Goal: Use online tool/utility: Use online tool/utility

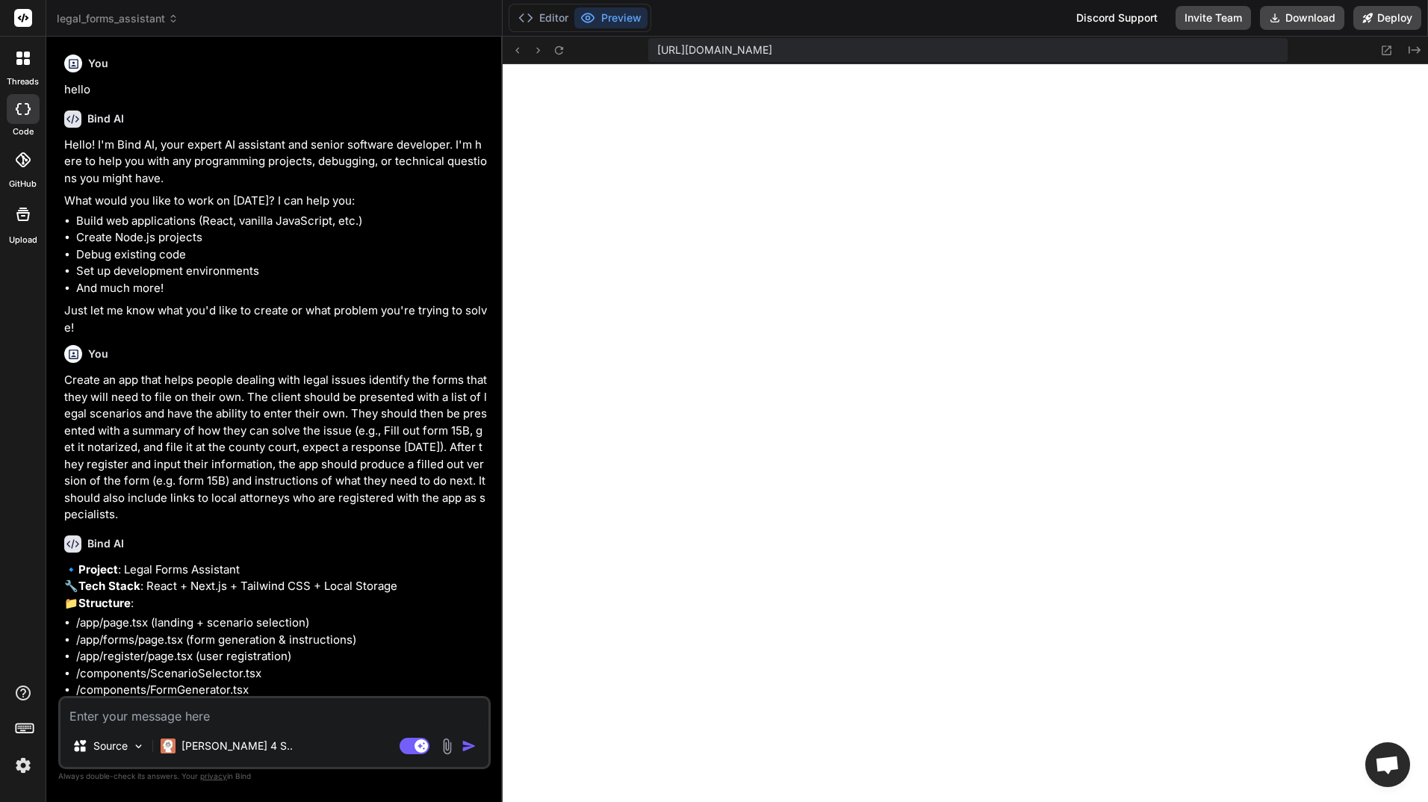
scroll to position [823, 0]
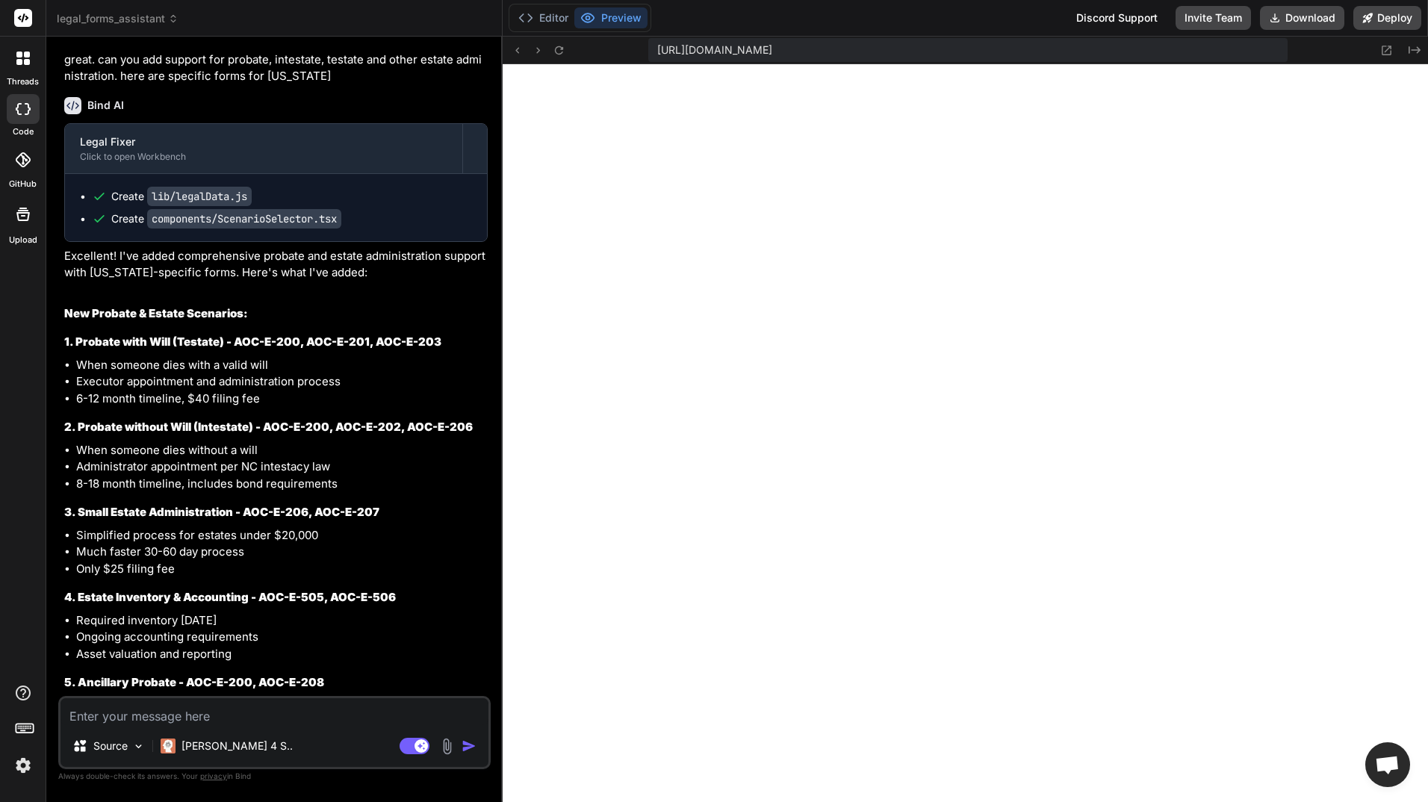
click at [146, 718] on textarea at bounding box center [275, 711] width 428 height 27
type textarea "c"
type textarea "x"
type textarea "cg"
type textarea "x"
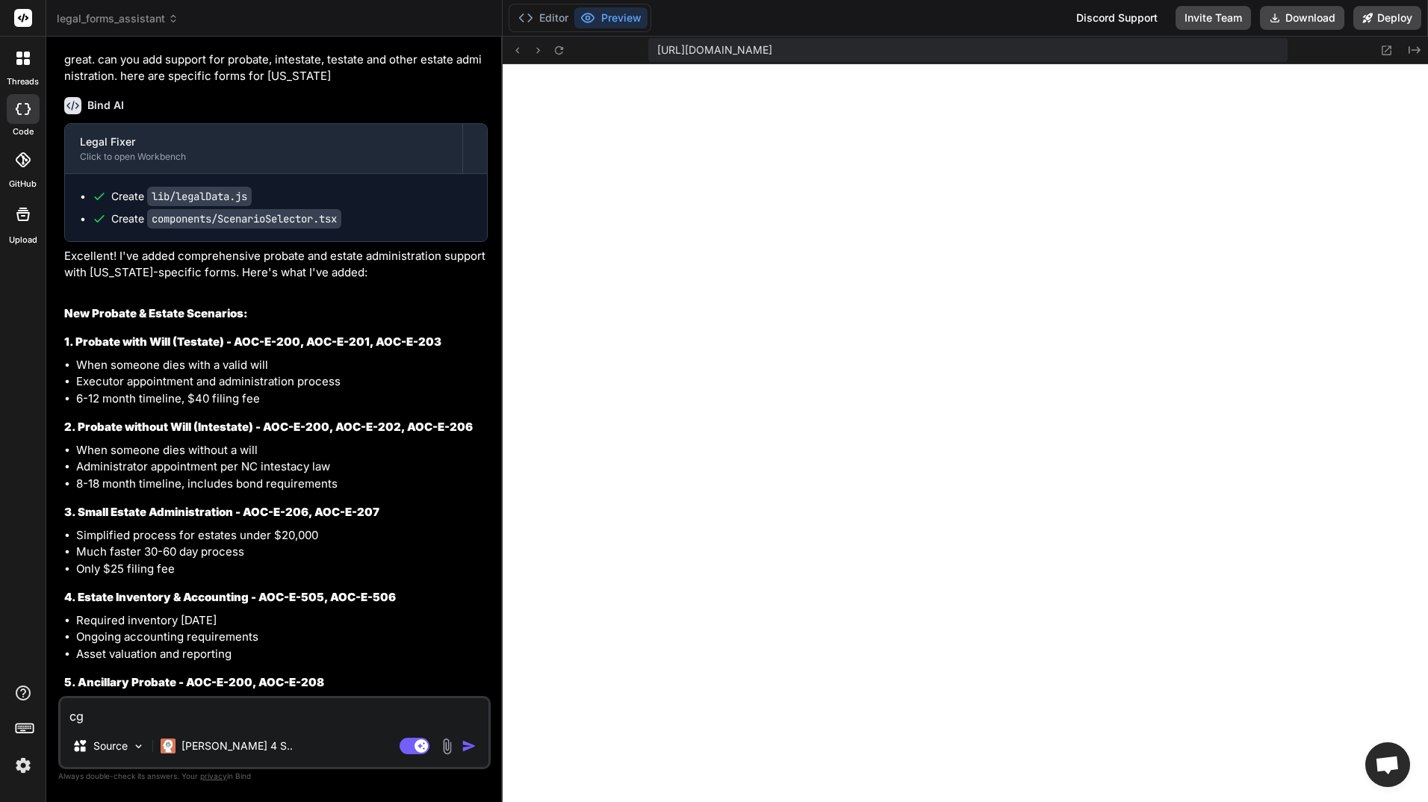
type textarea "cg="
type textarea "x"
type textarea "cg"
type textarea "x"
type textarea "c"
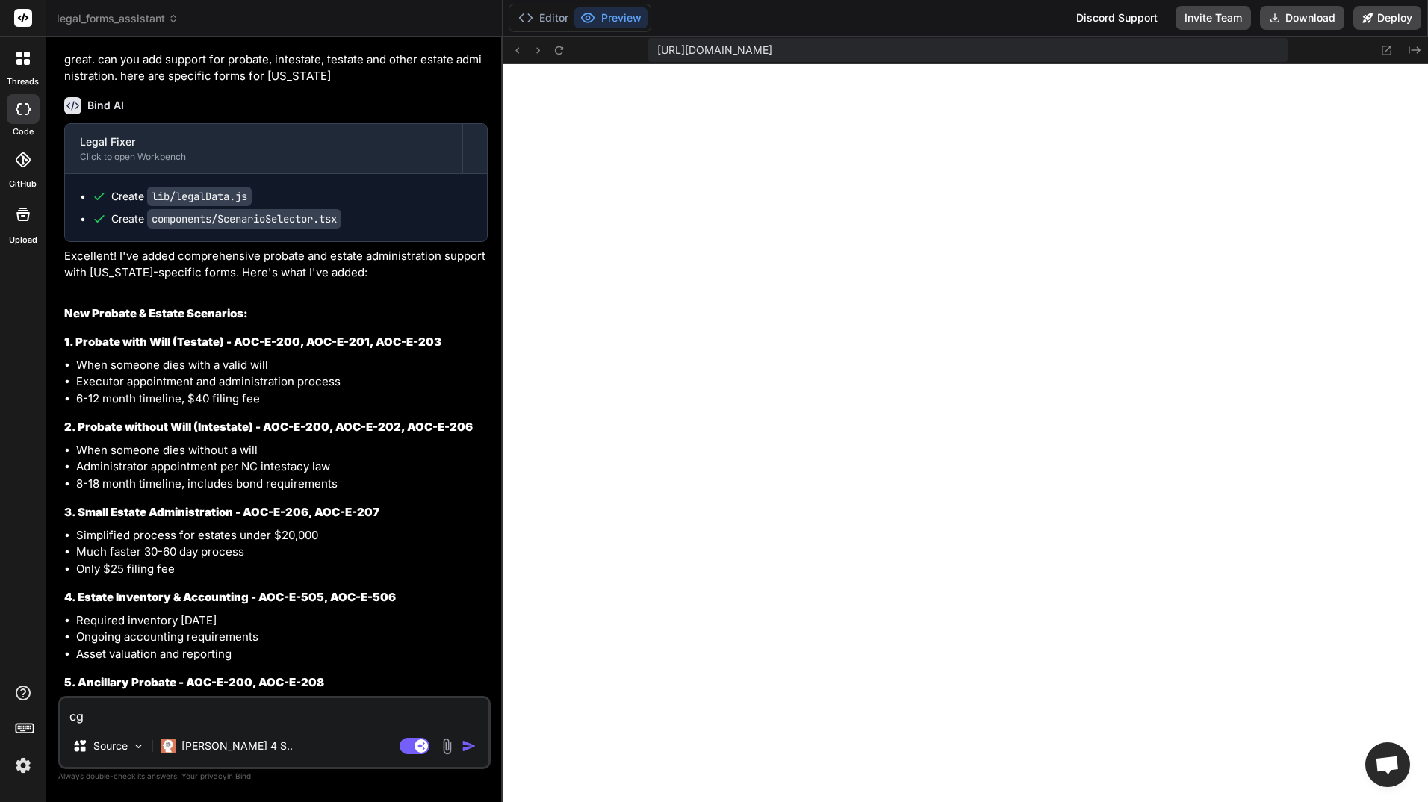
type textarea "x"
type textarea "ch"
type textarea "x"
type textarea "cha"
type textarea "x"
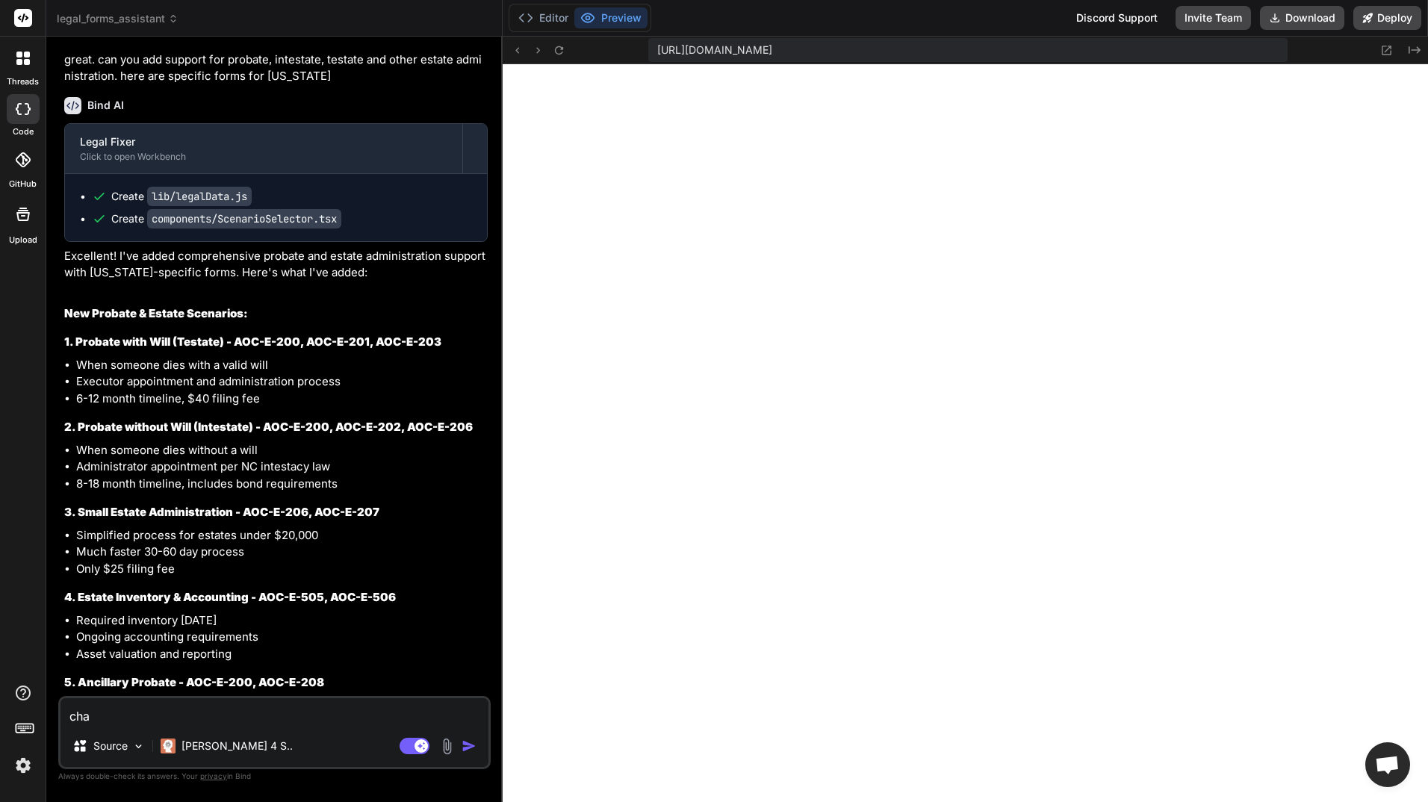
type textarea "chan"
type textarea "x"
type textarea "[PERSON_NAME]"
type textarea "x"
type textarea "change"
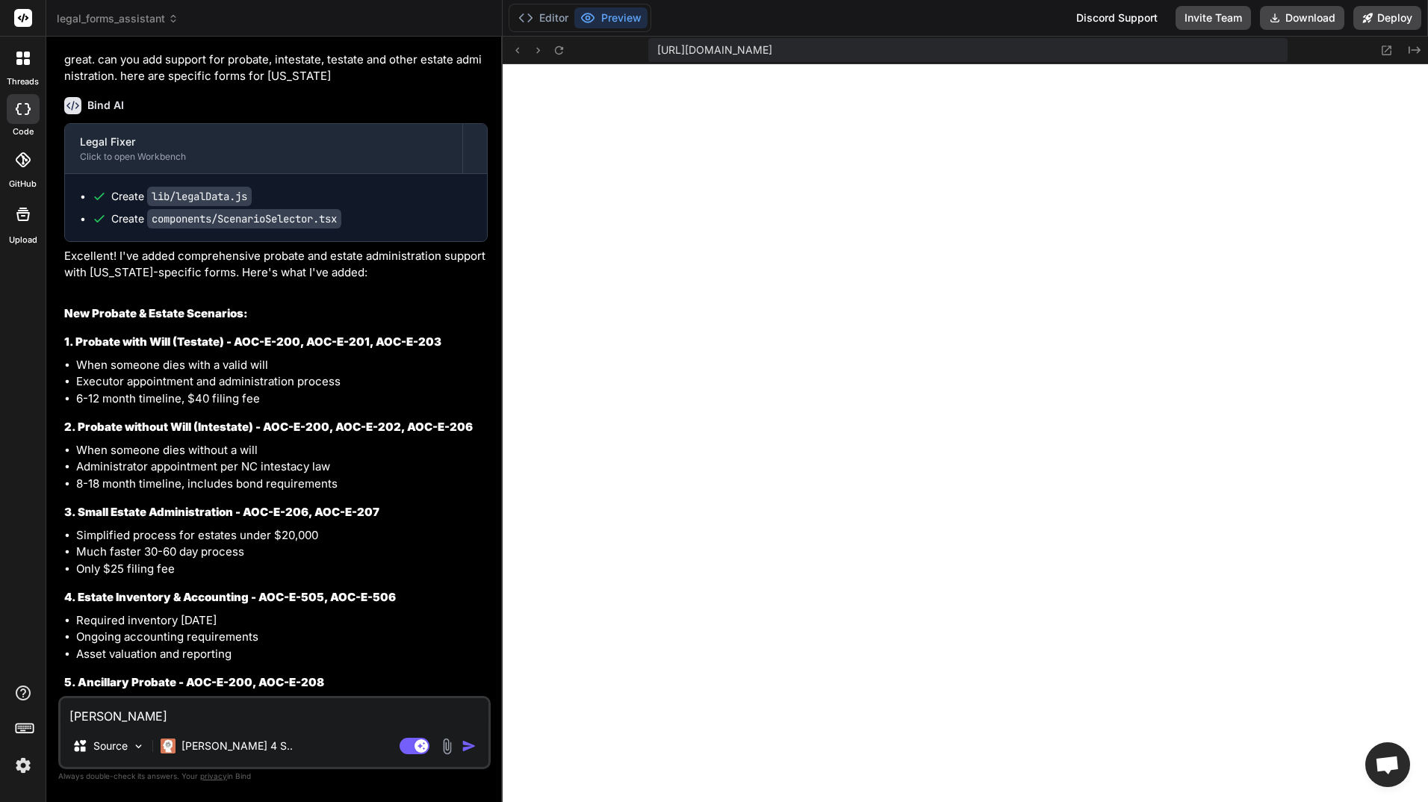
type textarea "x"
type textarea "change"
type textarea "x"
type textarea "change t"
type textarea "x"
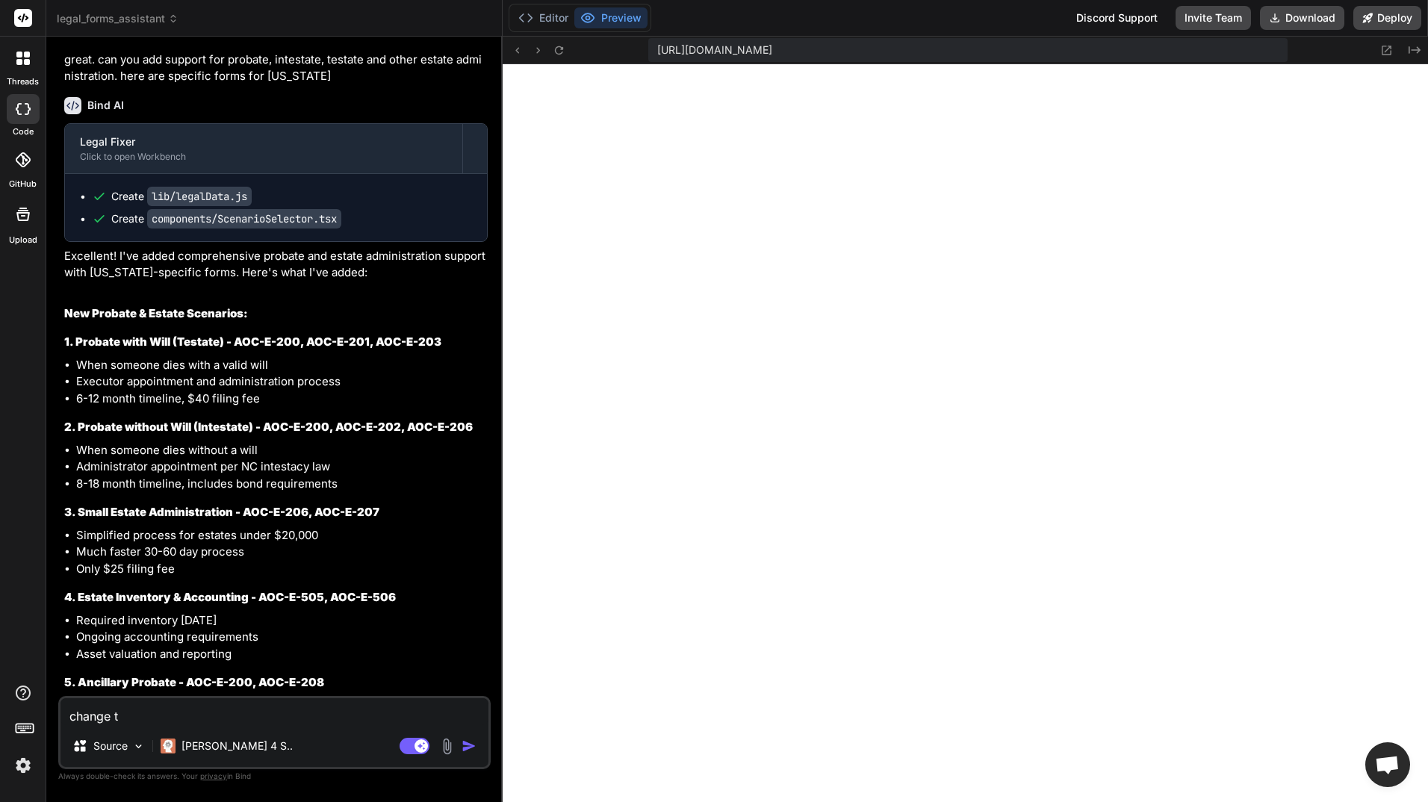
type textarea "change th"
type textarea "x"
type textarea "change the"
type textarea "x"
type textarea "change the"
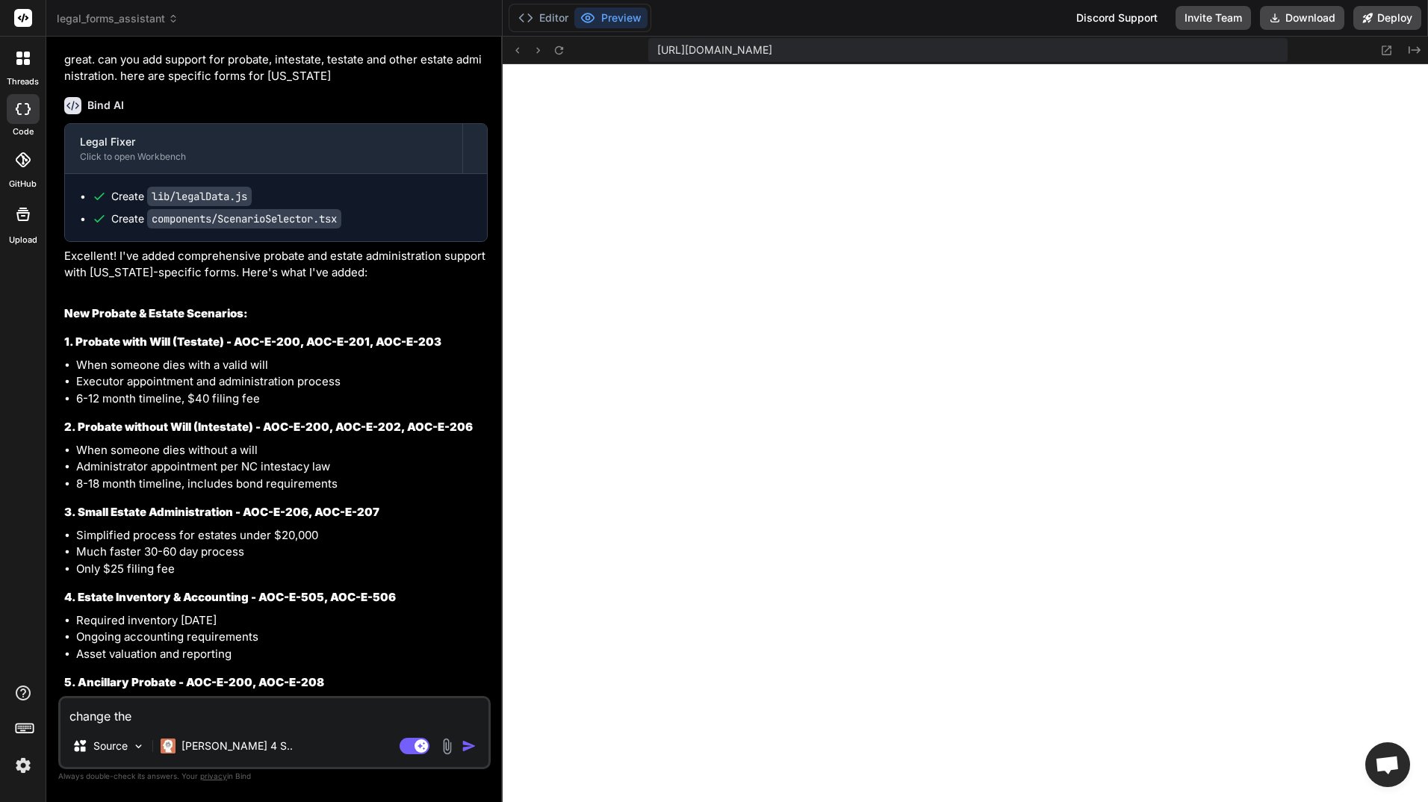
type textarea "x"
type textarea "change the n"
type textarea "x"
type textarea "change the na"
type textarea "x"
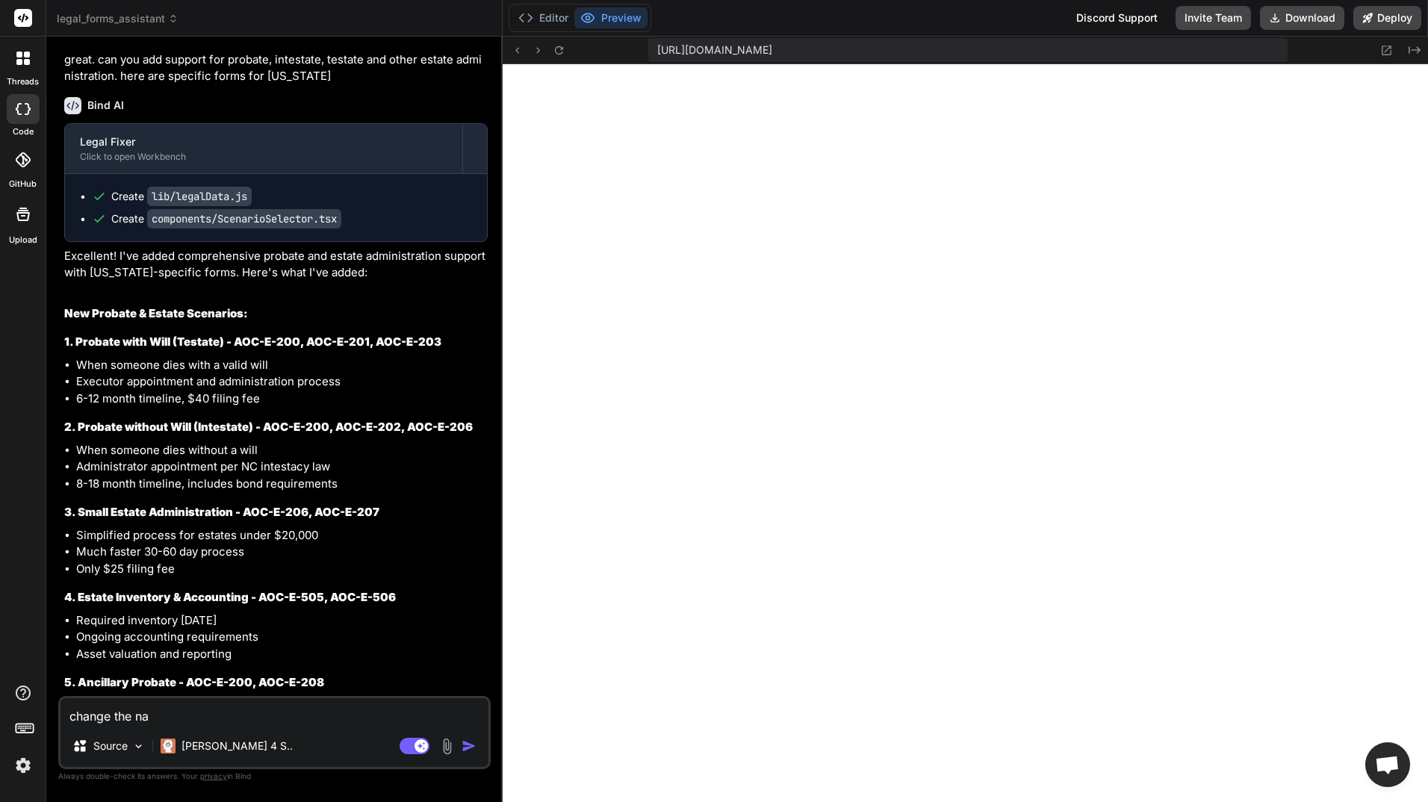
type textarea "change the nam"
type textarea "x"
type textarea "change the name"
type textarea "x"
type textarea "change the name"
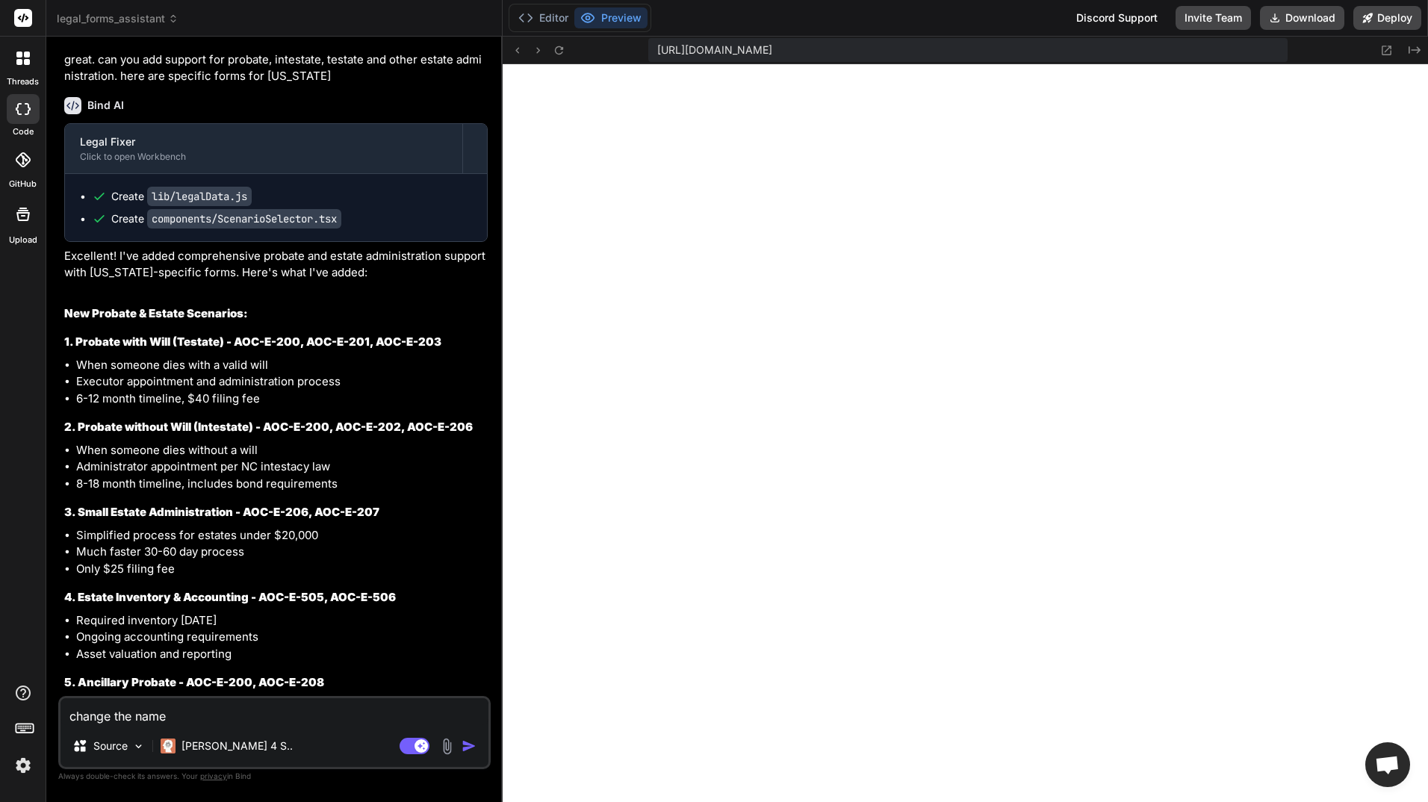
type textarea "x"
type textarea "change the name f"
type textarea "x"
type textarea "change the name fr"
type textarea "x"
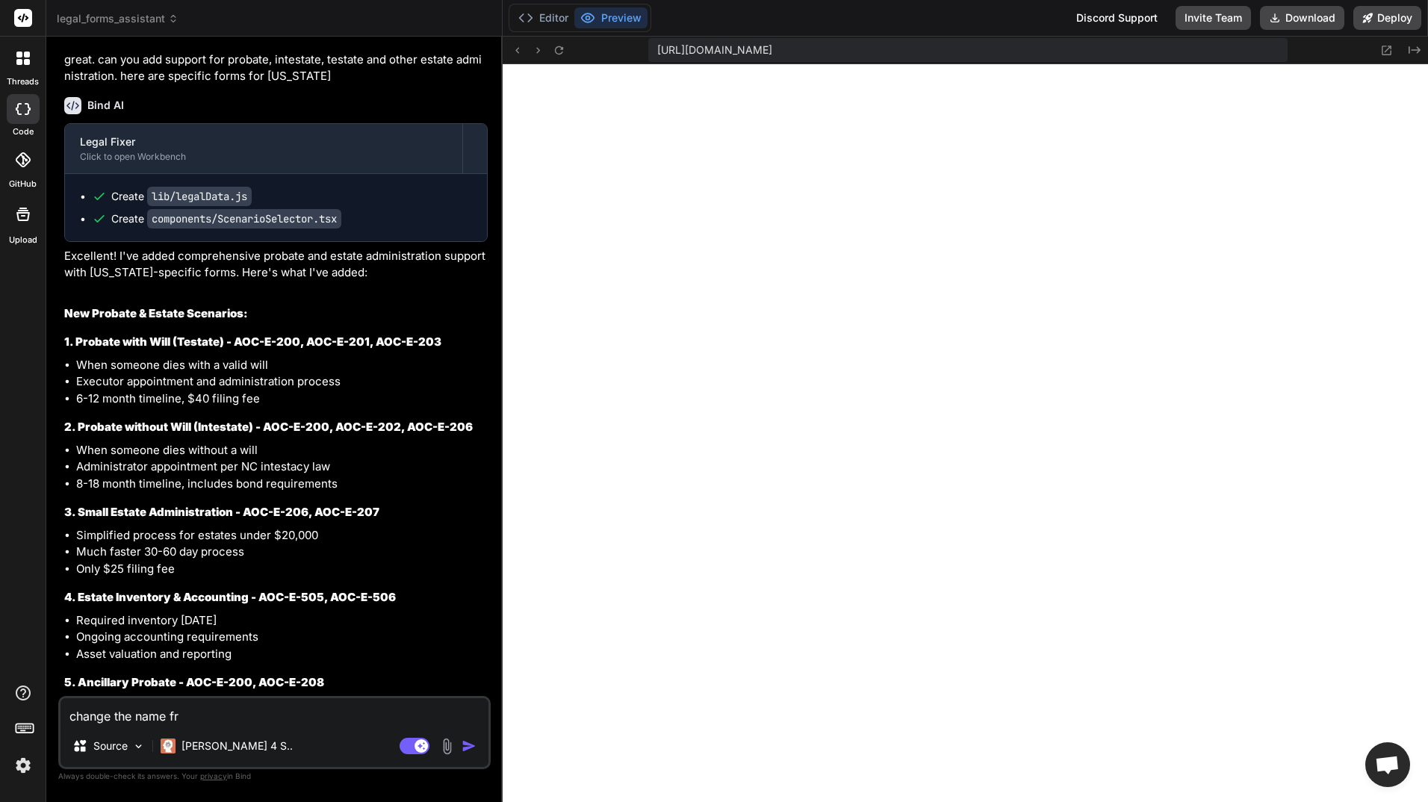
type textarea "change the name fro"
type textarea "x"
type textarea "change the name from"
type textarea "x"
type textarea "change the name from"
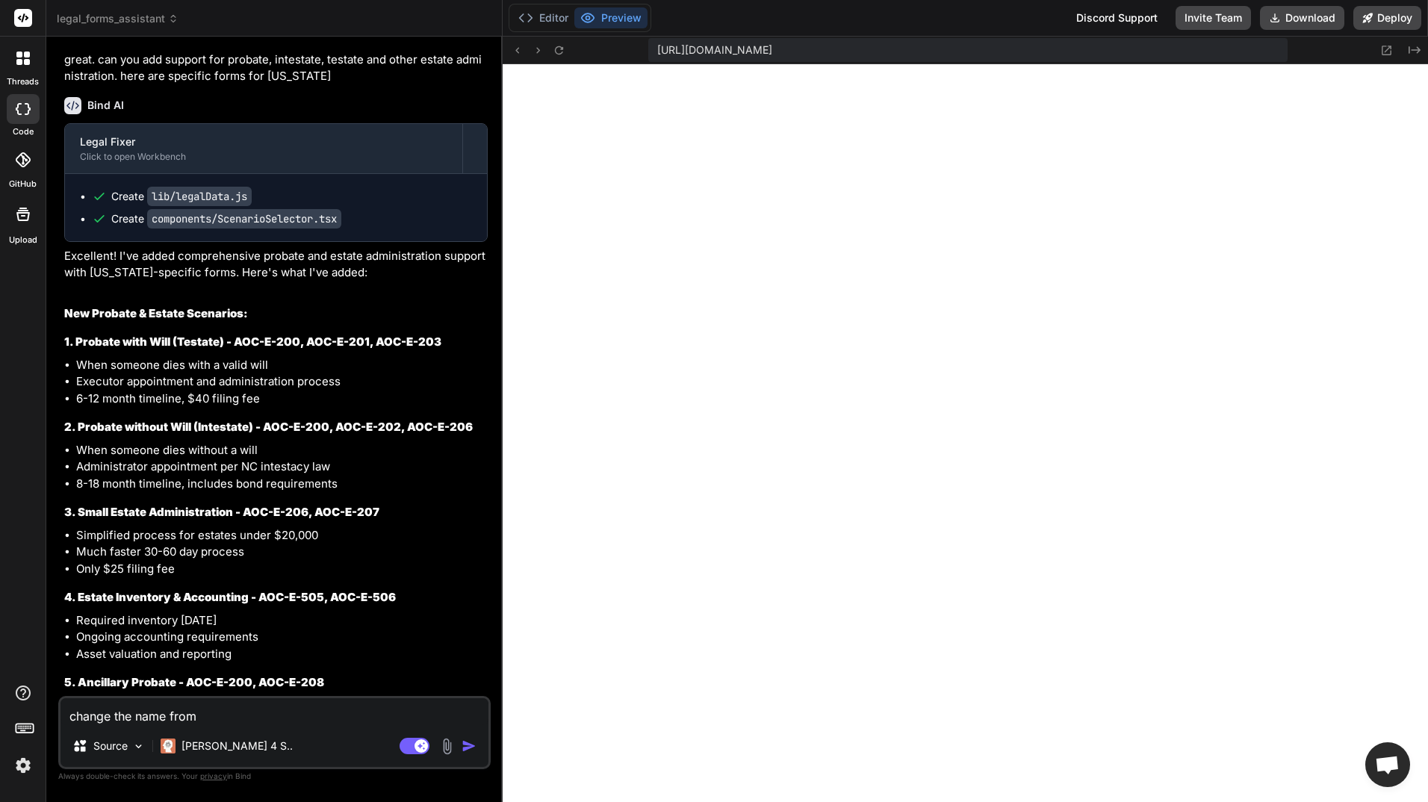
type textarea "x"
type textarea "change the name from L"
type textarea "x"
type textarea "change the name from Le"
type textarea "x"
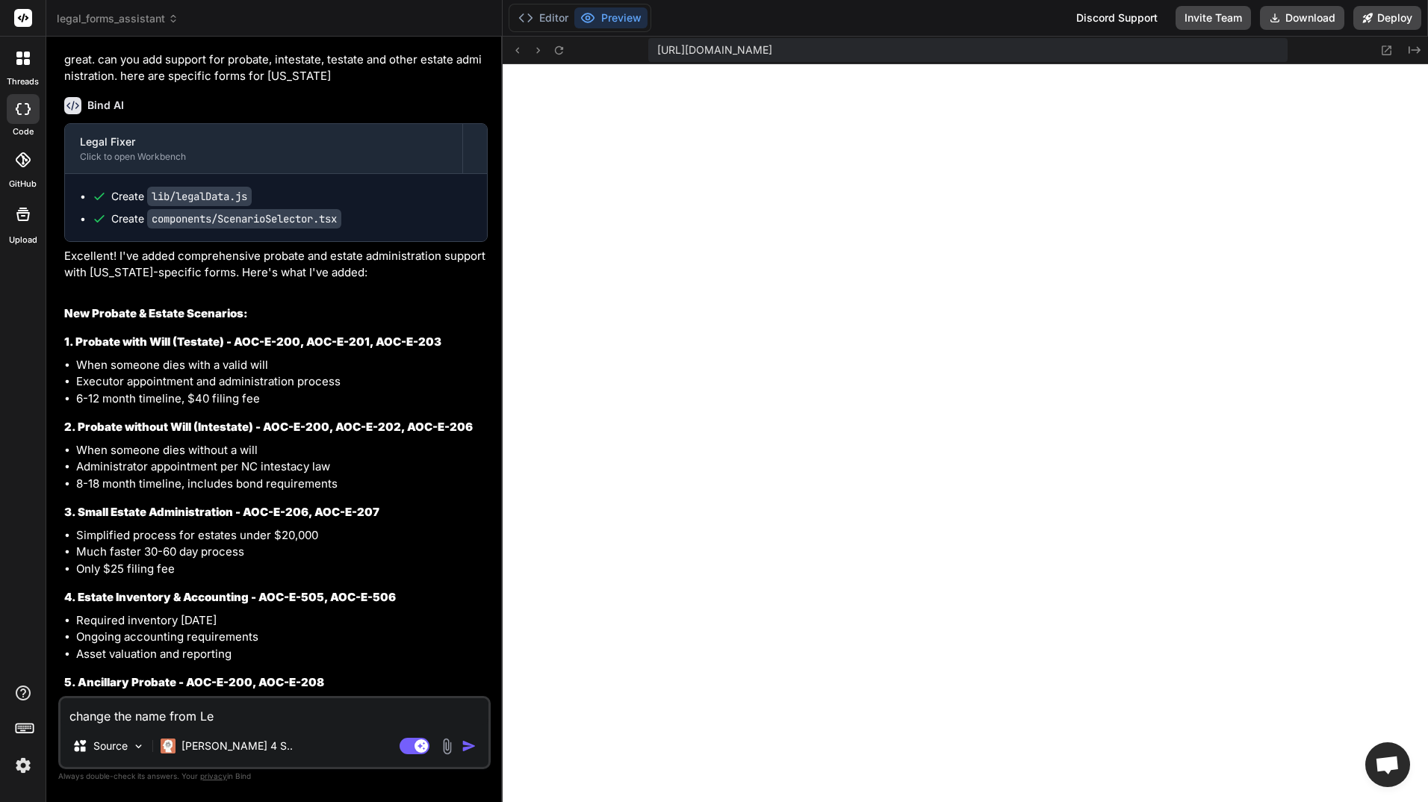
type textarea "change the name from [PERSON_NAME]"
type textarea "x"
type textarea "change the name from [PERSON_NAME]"
type textarea "x"
type textarea "change the name from Legal"
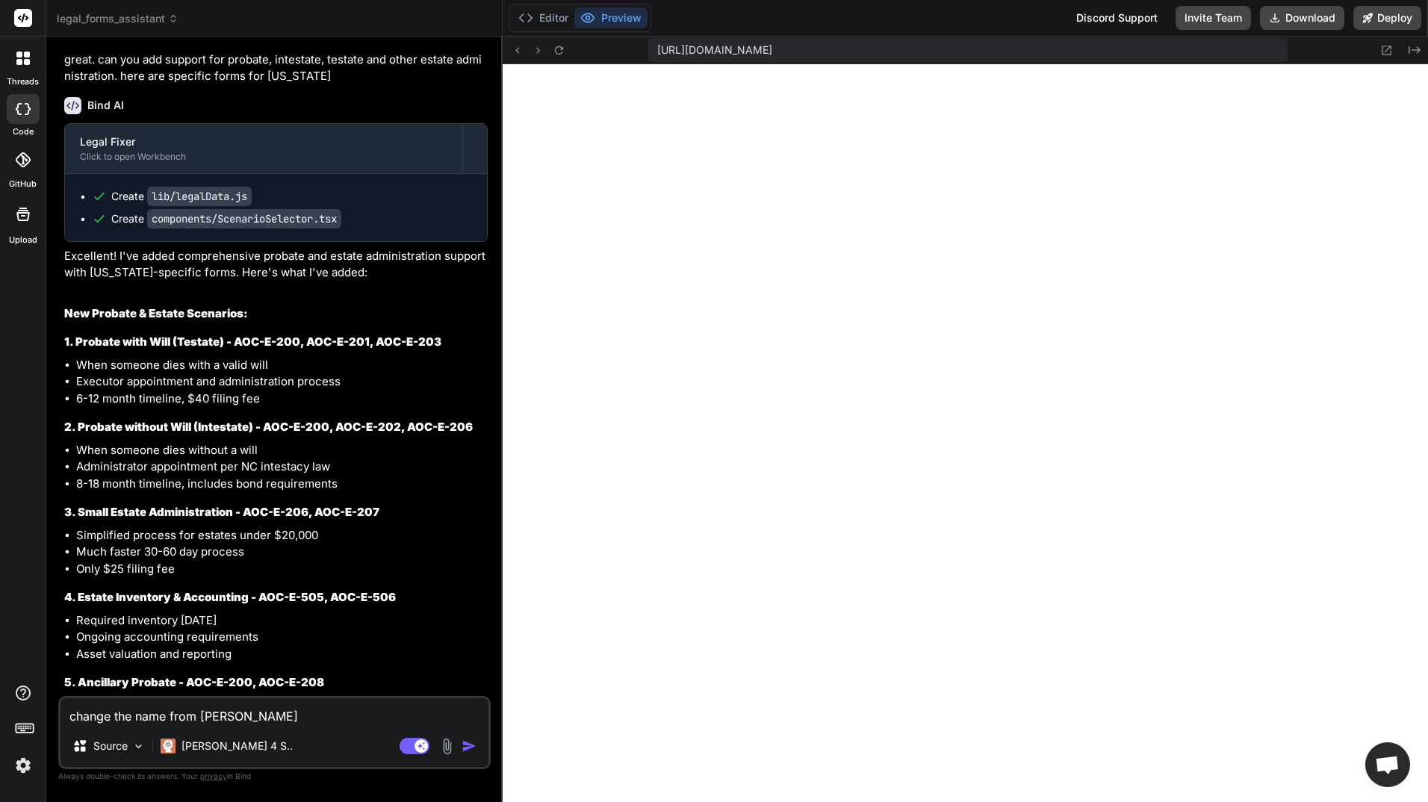
type textarea "x"
type textarea "change the name from Legal"
type textarea "x"
type textarea "change the name from Legal F"
type textarea "x"
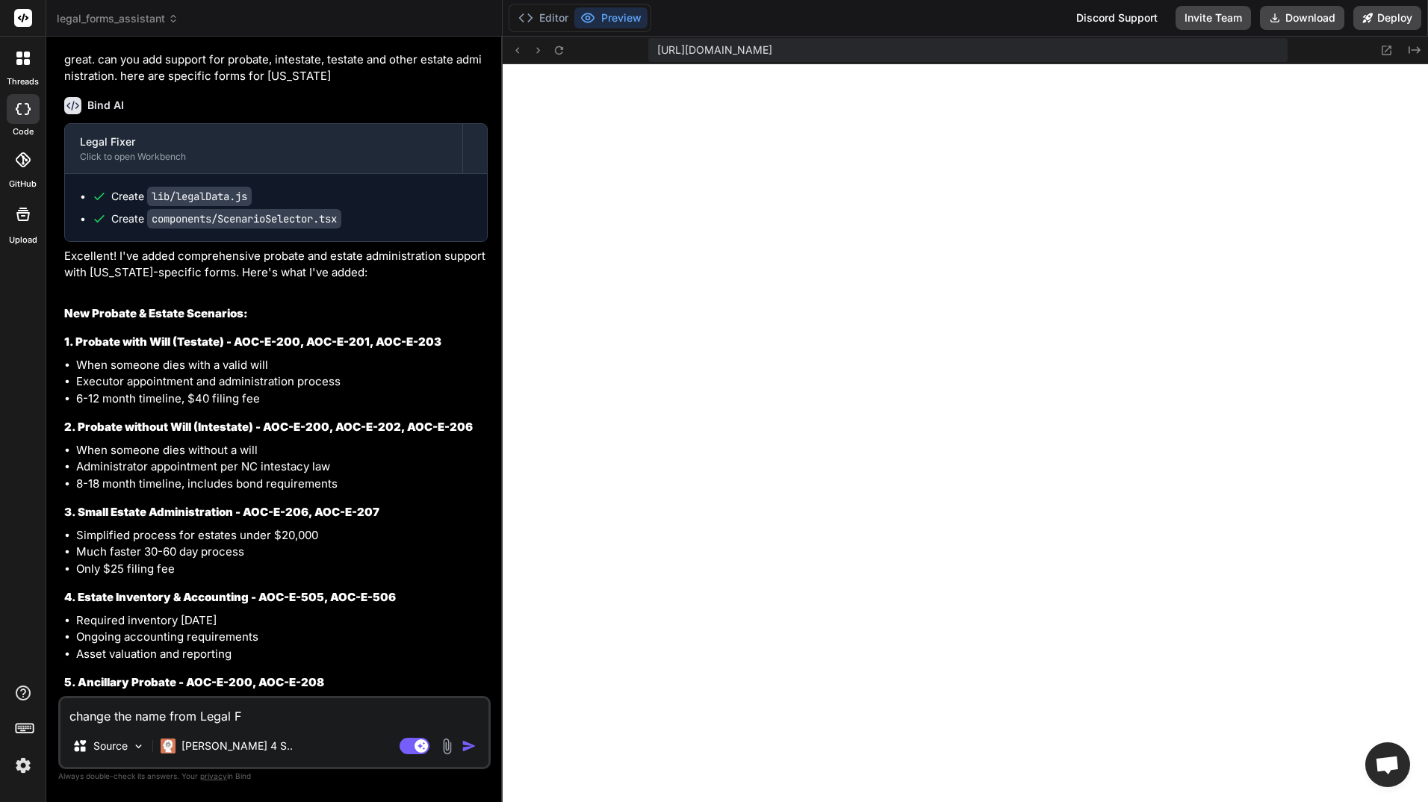
type textarea "change the name from Legal Fi"
type textarea "x"
type textarea "change the name from Legal Fix"
type textarea "x"
type textarea "change the name from Legal Fixe"
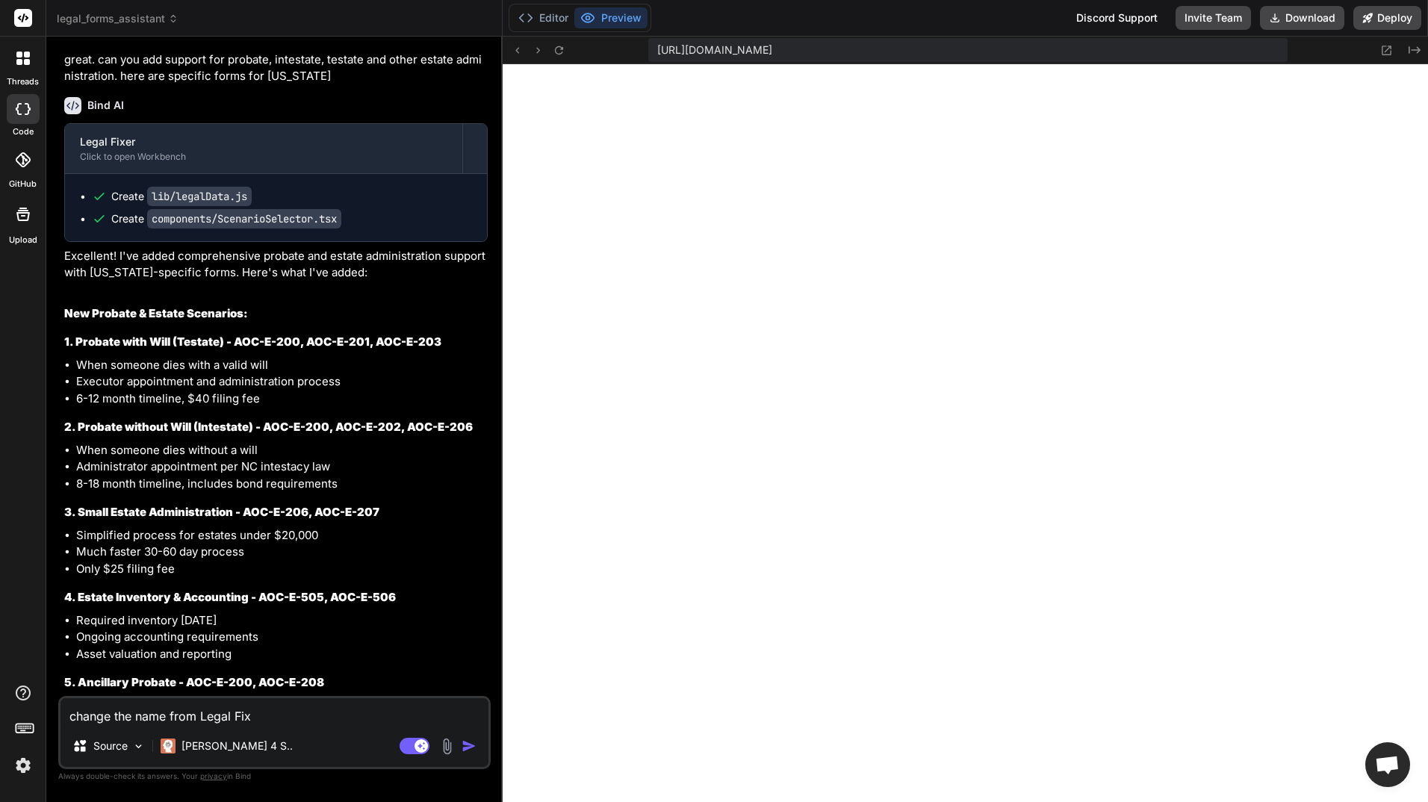
type textarea "x"
type textarea "change the name from Legal Fixer"
type textarea "x"
type textarea "change the name from Legal Fixer"
type textarea "x"
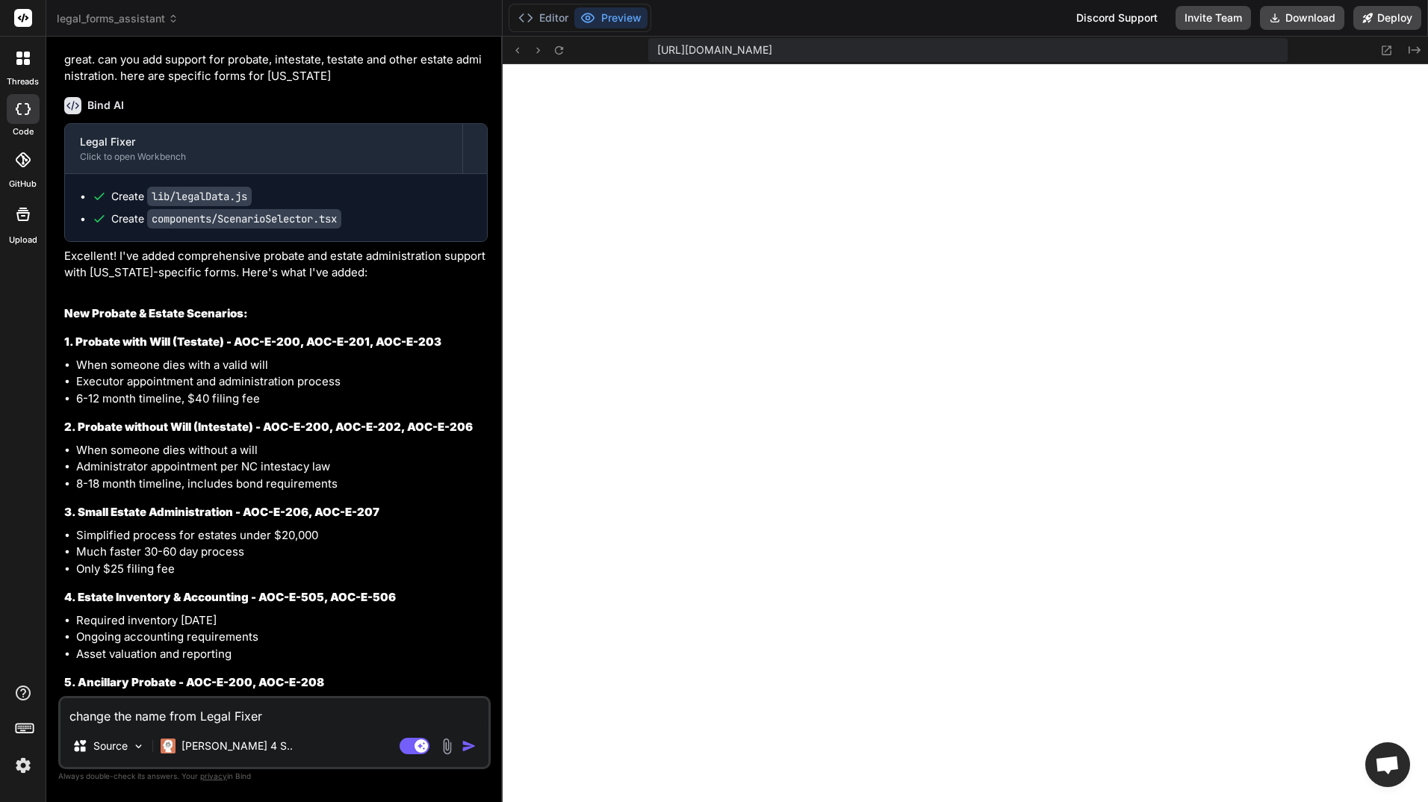
type textarea "change the name from Legal Fixer t"
type textarea "x"
type textarea "change the name from Legal Fixer to"
type textarea "x"
type textarea "change the name from Legal Fixer to"
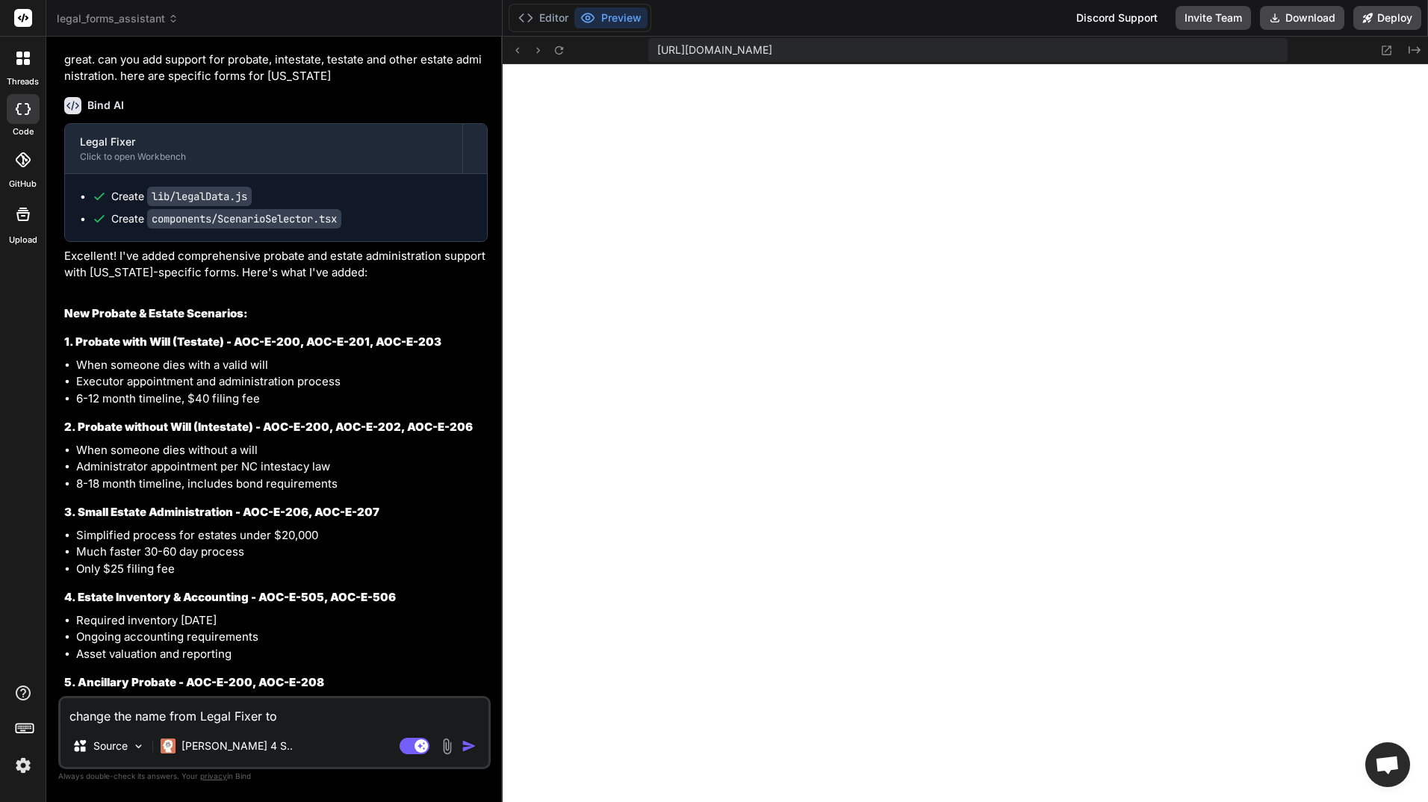
type textarea "x"
type textarea "change the name from Legal Fixer to O"
type textarea "x"
type textarea "change the name from Legal Fixer to On"
type textarea "x"
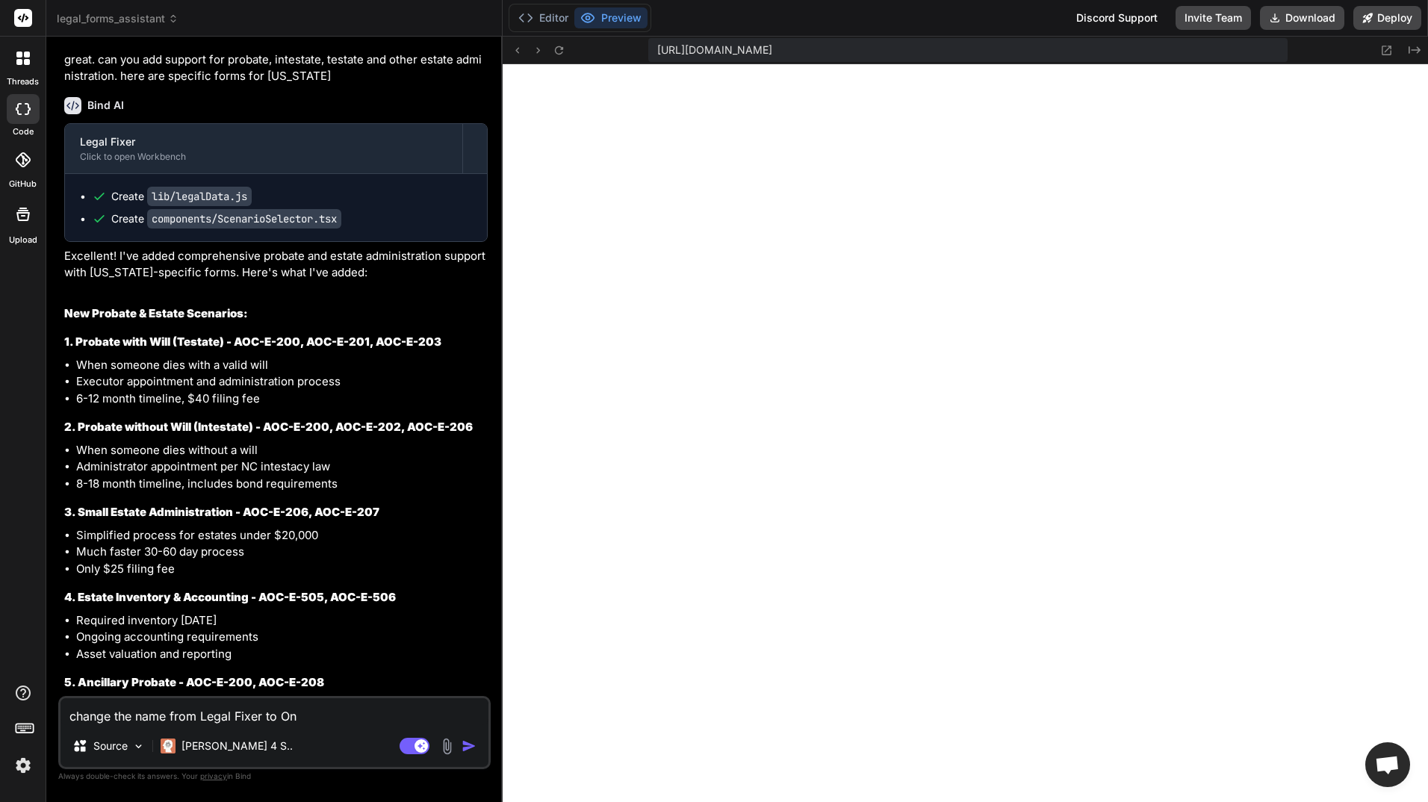
type textarea "change the name from Legal Fixer to Onl"
type textarea "x"
type textarea "change the name from Legal Fixer to Onli"
type textarea "x"
type textarea "change the name from Legal Fixer to [GEOGRAPHIC_DATA]"
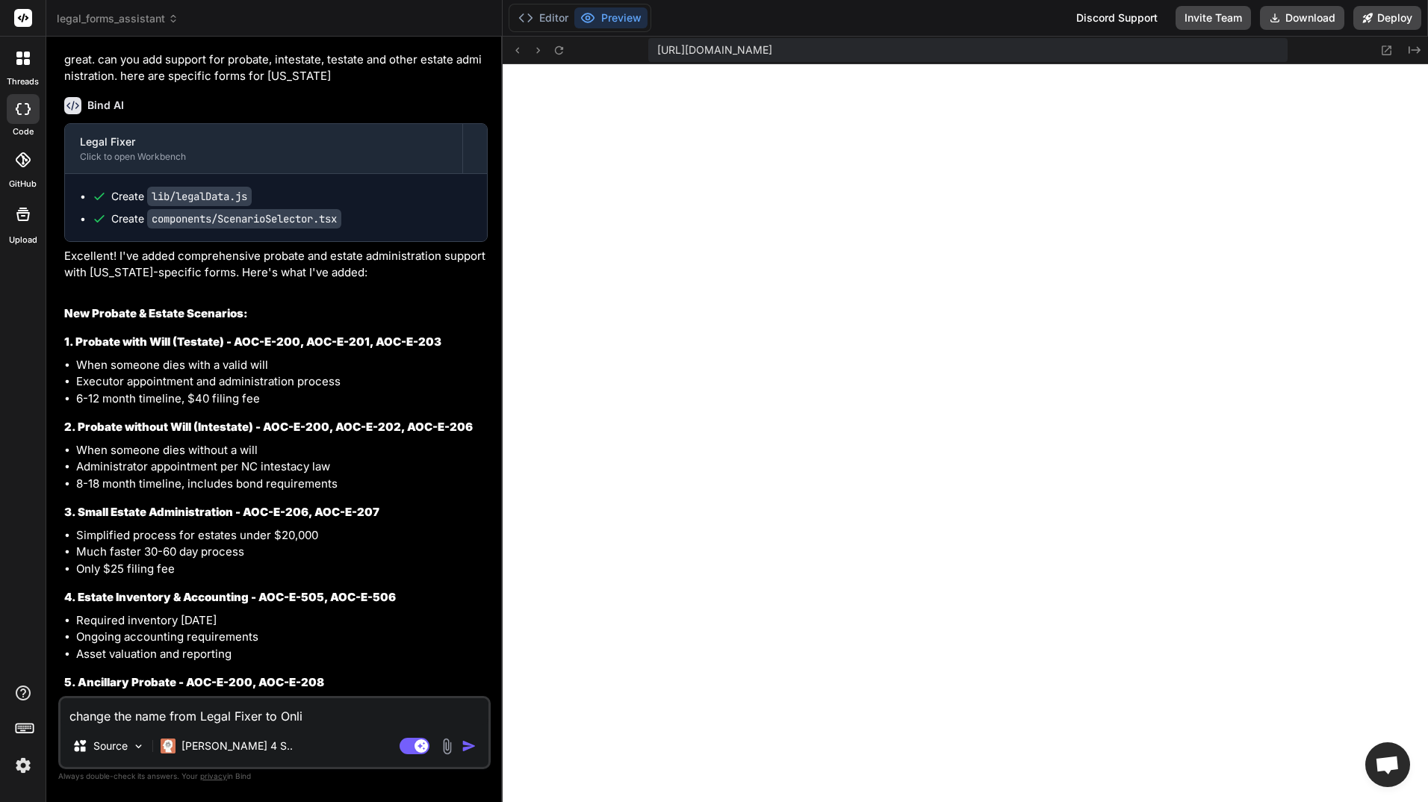
type textarea "x"
type textarea "change the name from Legal Fixer to Online"
type textarea "x"
type textarea "change the name from Legal Fixer to Online"
type textarea "x"
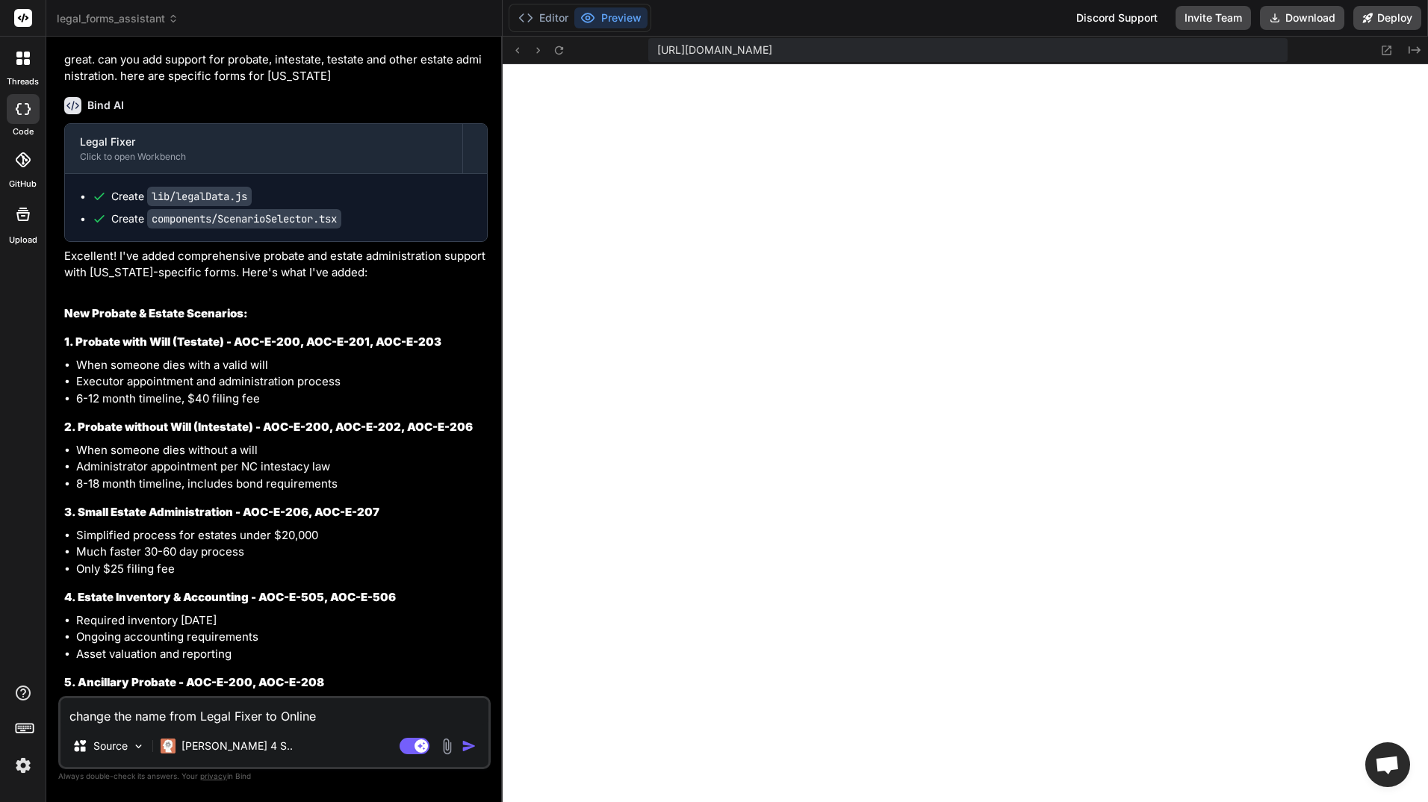
type textarea "change the name from Legal Fixer to Online L"
type textarea "x"
type textarea "change the name from Legal Fixer to Online Le"
type textarea "x"
type textarea "change the name from Legal Fixer to Online Leg"
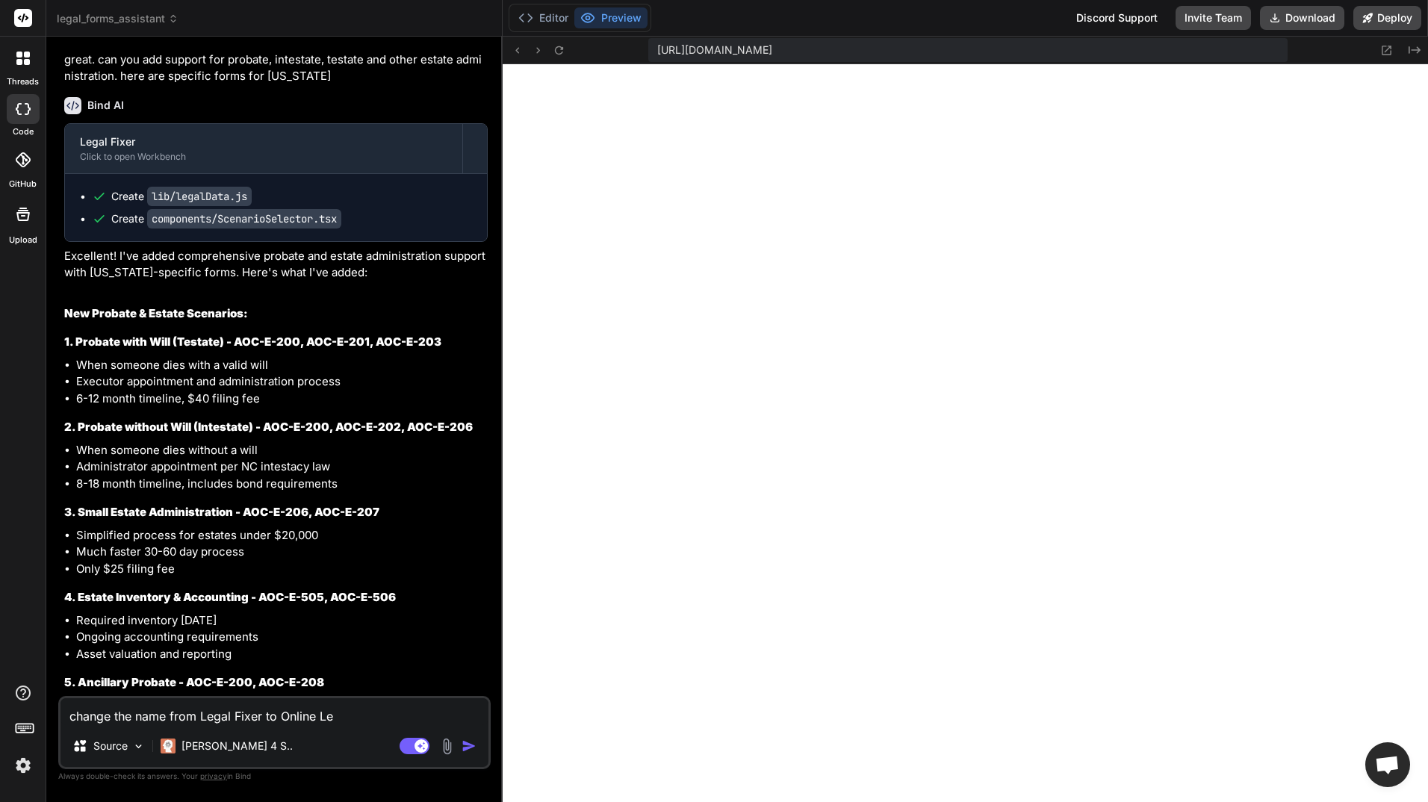
type textarea "x"
type textarea "change the name from Legal Fixer to Online Lega"
type textarea "x"
type textarea "change the name from Legal Fixer to Online Legal"
type textarea "x"
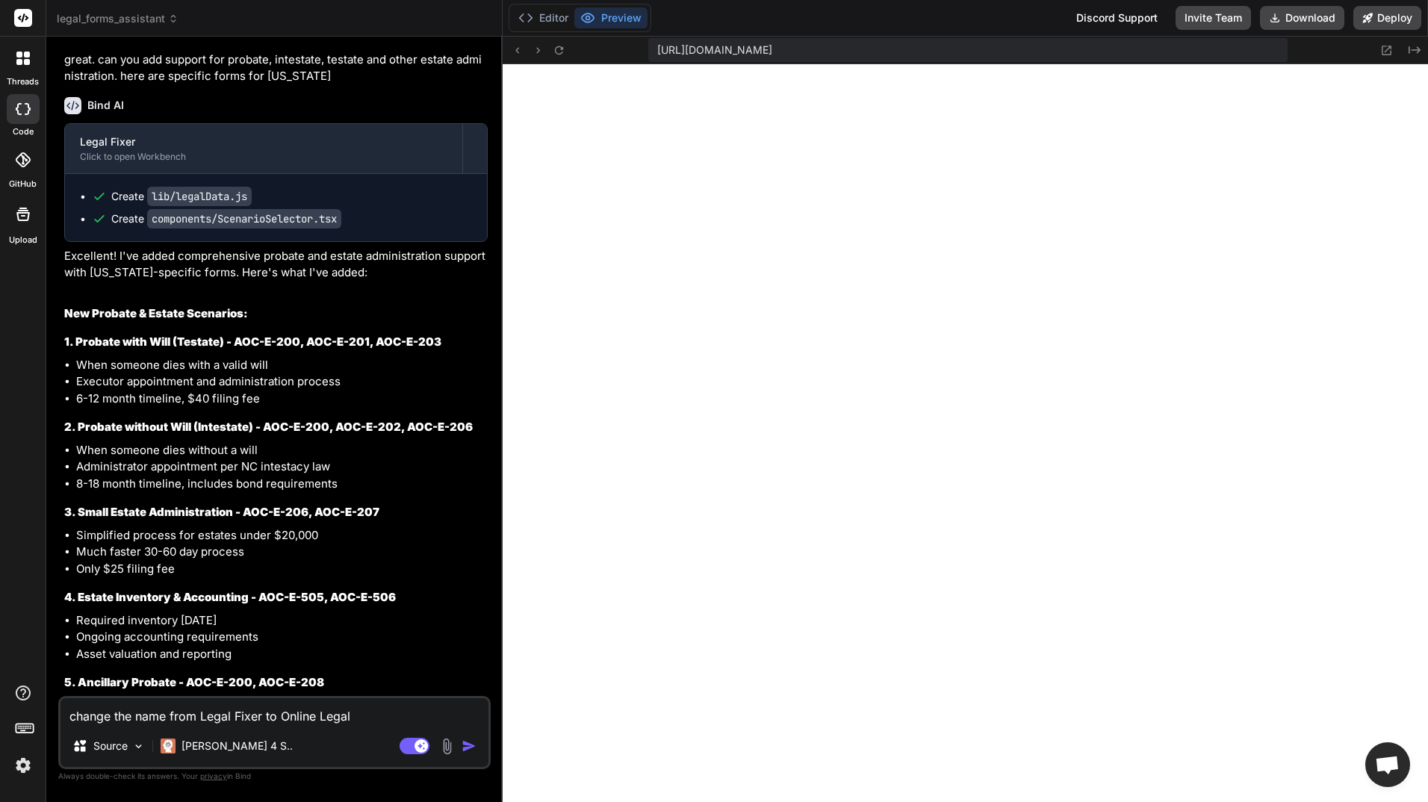
type textarea "change the name from Legal Fixer to Online Legal"
type textarea "x"
type textarea "change the name from Legal Fixer to Online Legal A"
type textarea "x"
type textarea "change the name from Legal Fixer to Online Legal As"
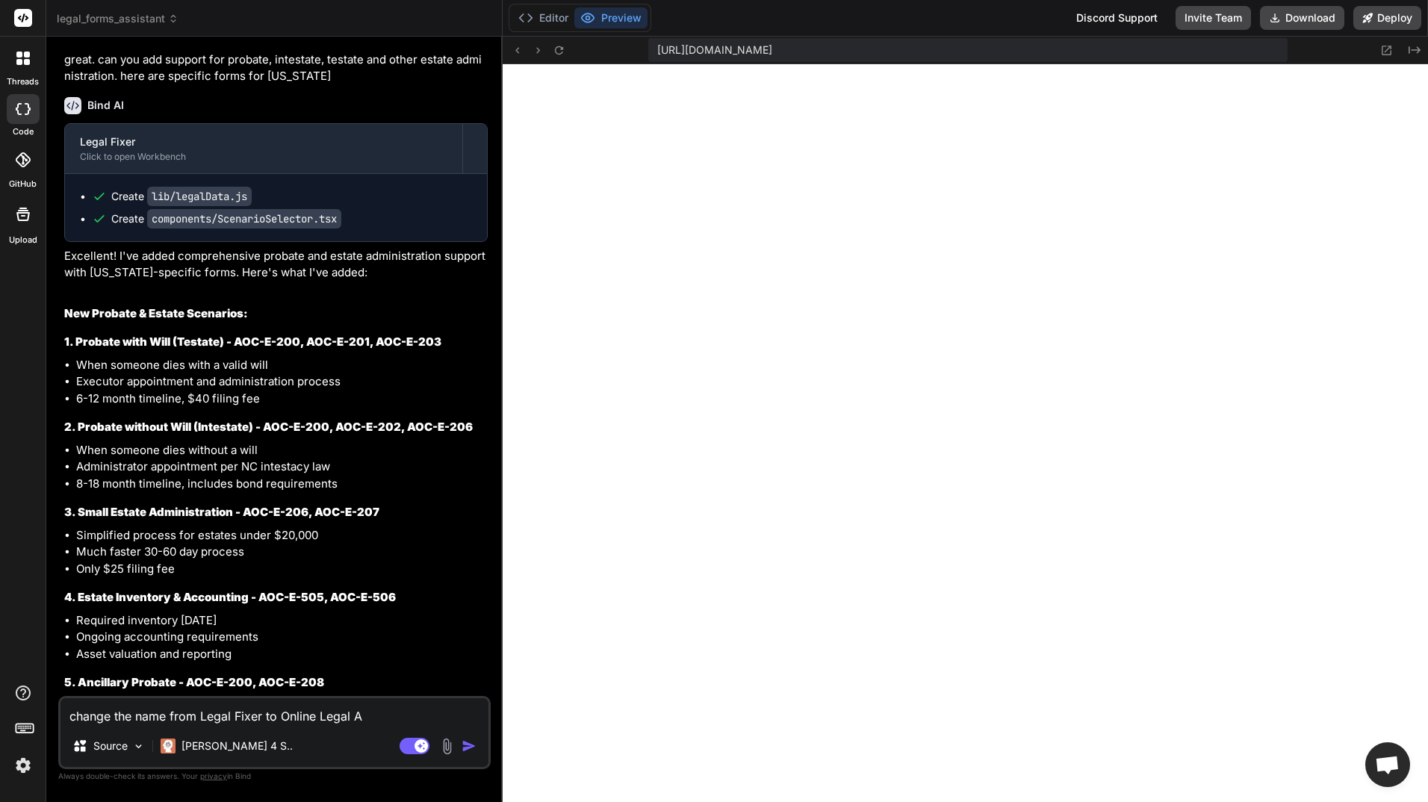
type textarea "x"
type textarea "change the name from Legal Fixer to Online Legal Ass"
type textarea "x"
type textarea "change the name from Legal Fixer to Online Legal Assi"
type textarea "x"
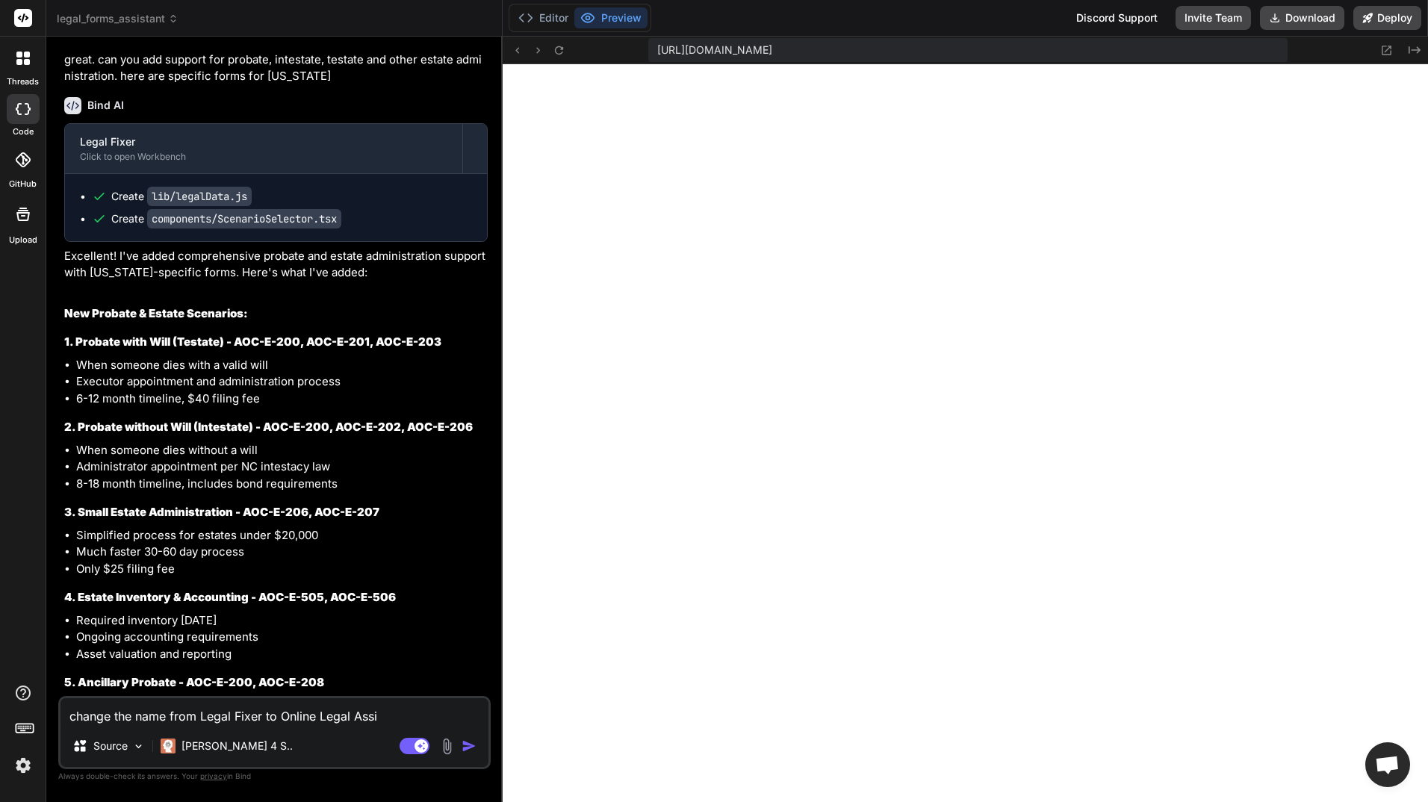
type textarea "change the name from Legal Fixer to Online Legal Assis"
type textarea "x"
type textarea "change the name from Legal Fixer to Online Legal Assist"
type textarea "x"
type textarea "change the name from Legal Fixer to Online Legal Assista"
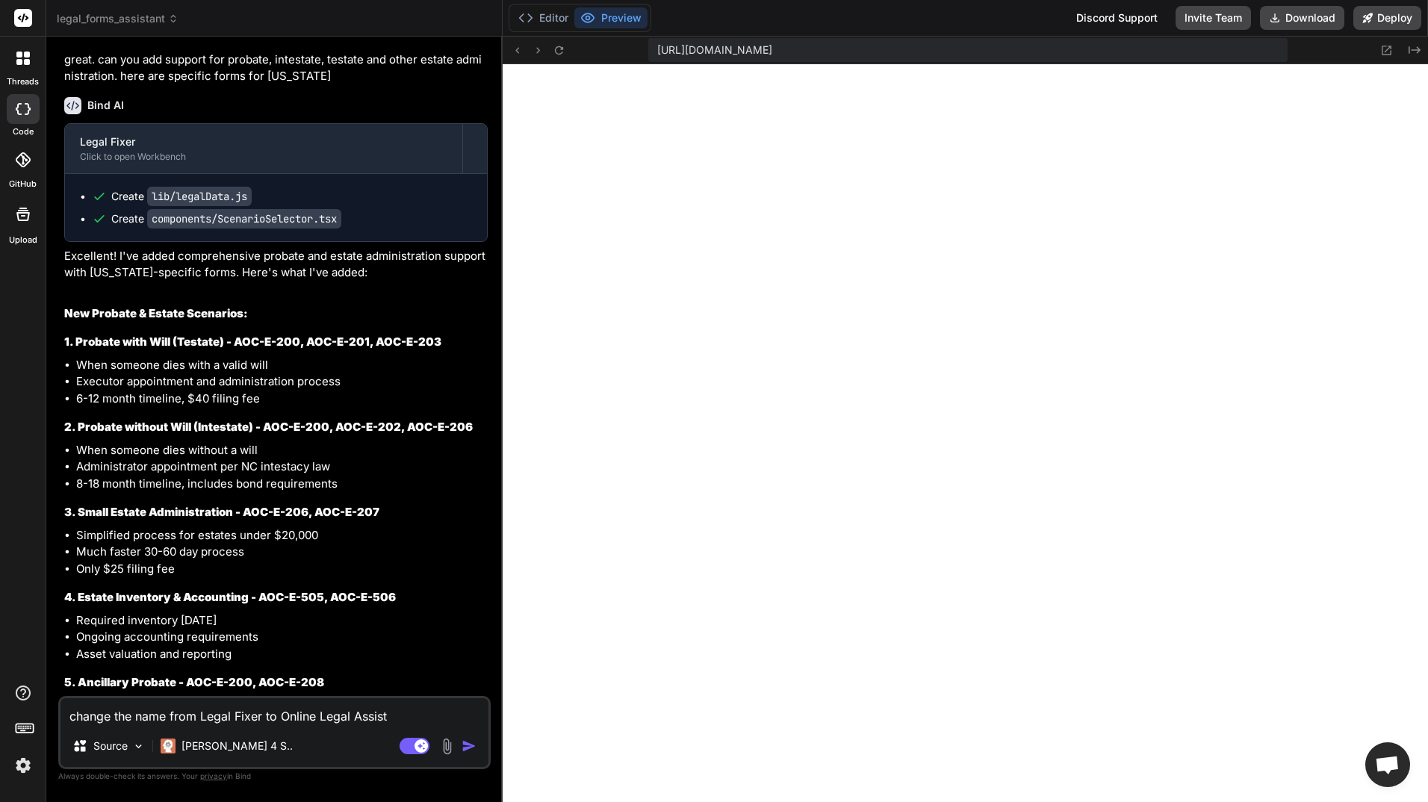
type textarea "x"
type textarea "change the name from Legal Fixer to Online Legal Assistan"
type textarea "x"
type textarea "change the name from Legal Fixer to Online Legal Assistanc"
type textarea "x"
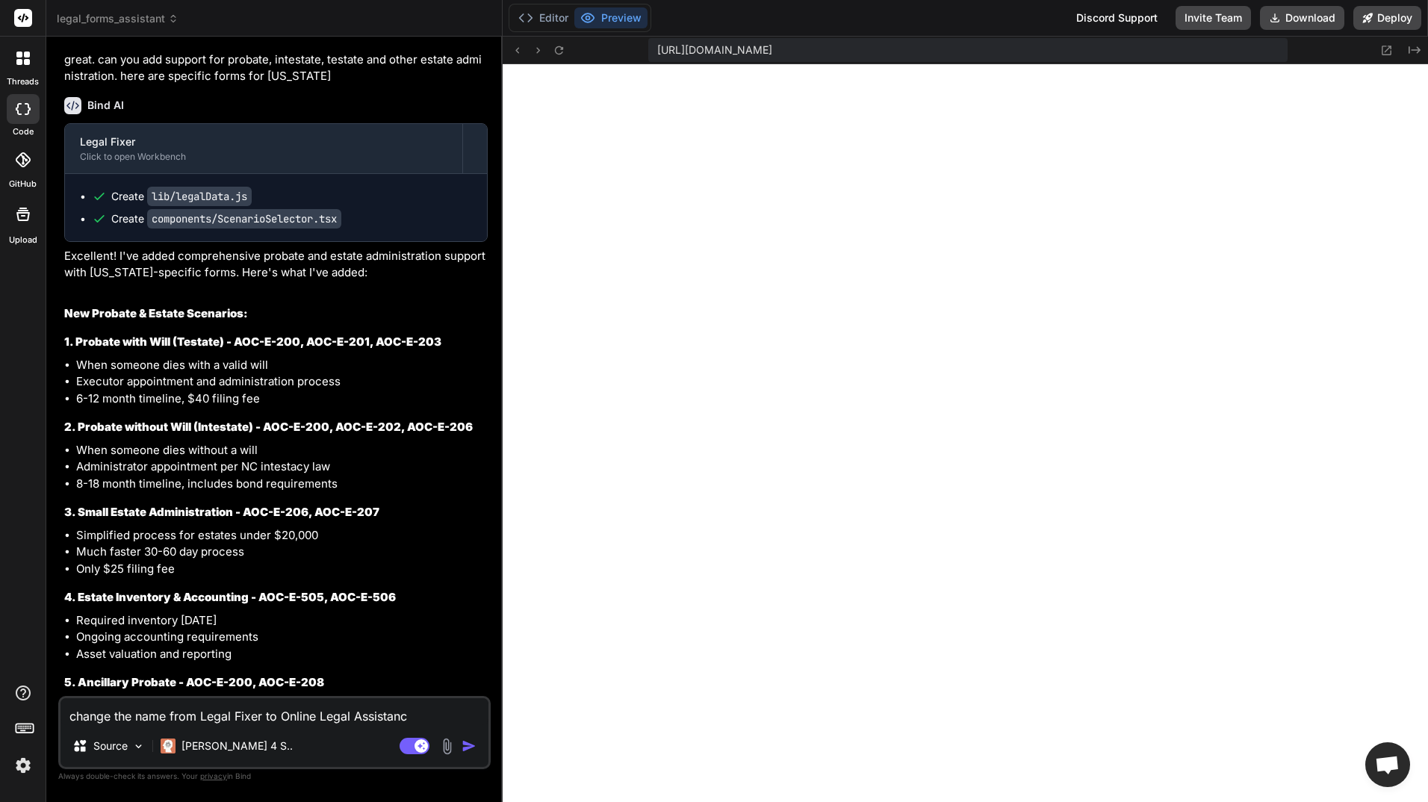
type textarea "change the name from Legal Fixer to Online Legal Assistance"
type textarea "x"
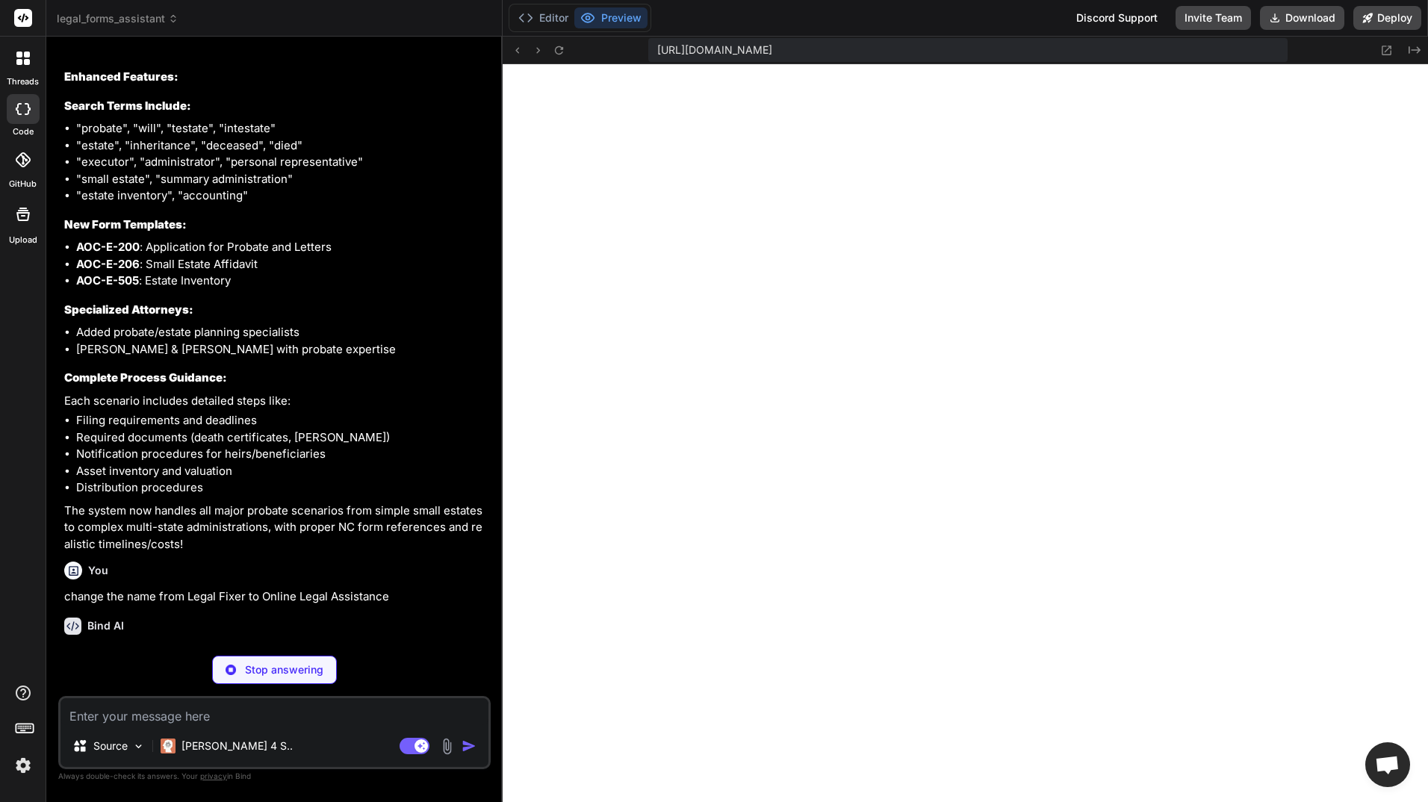
scroll to position [4966, 0]
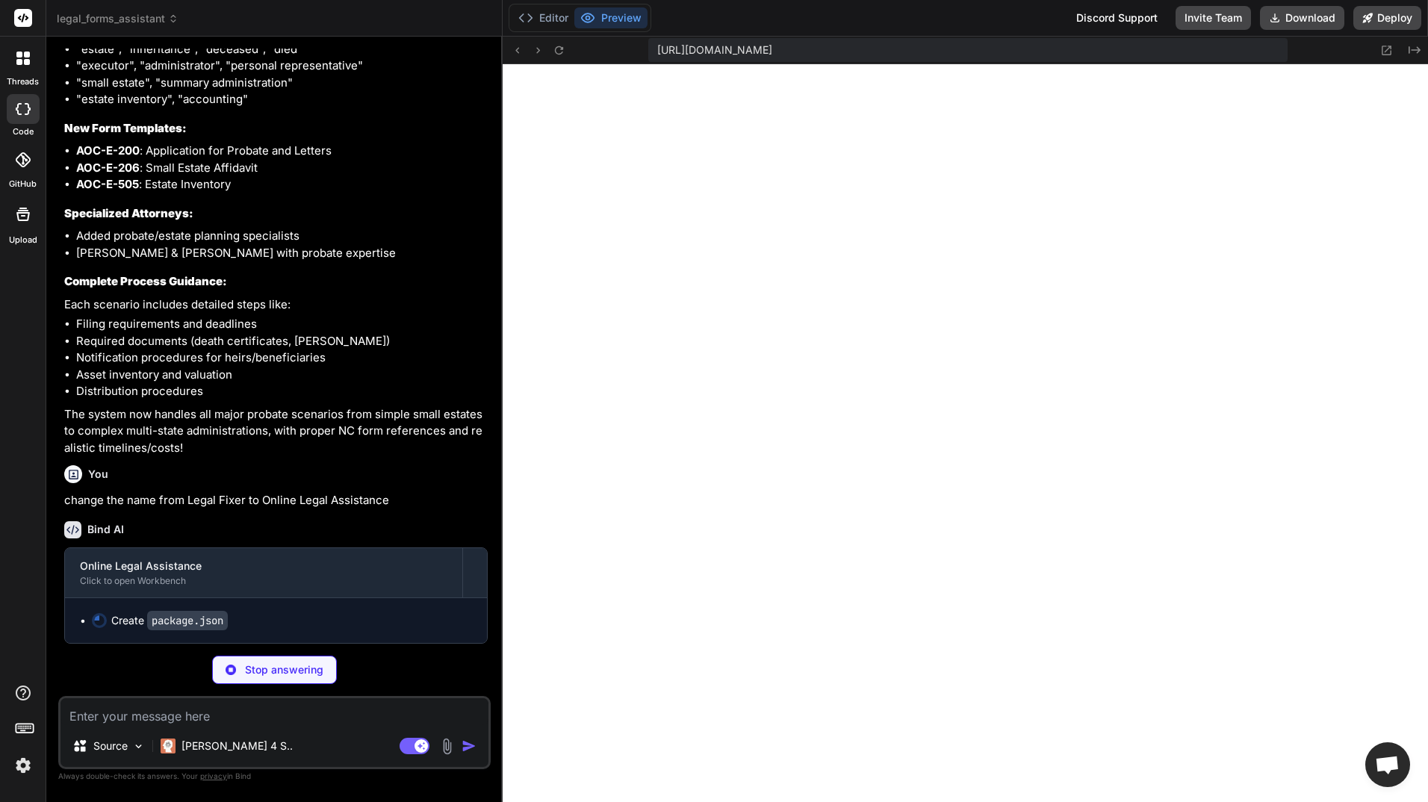
type textarea "x"
type textarea ""devDependencies": { "eslint": "^8.50.0", "eslint-config-next": "13.5.1" } }"
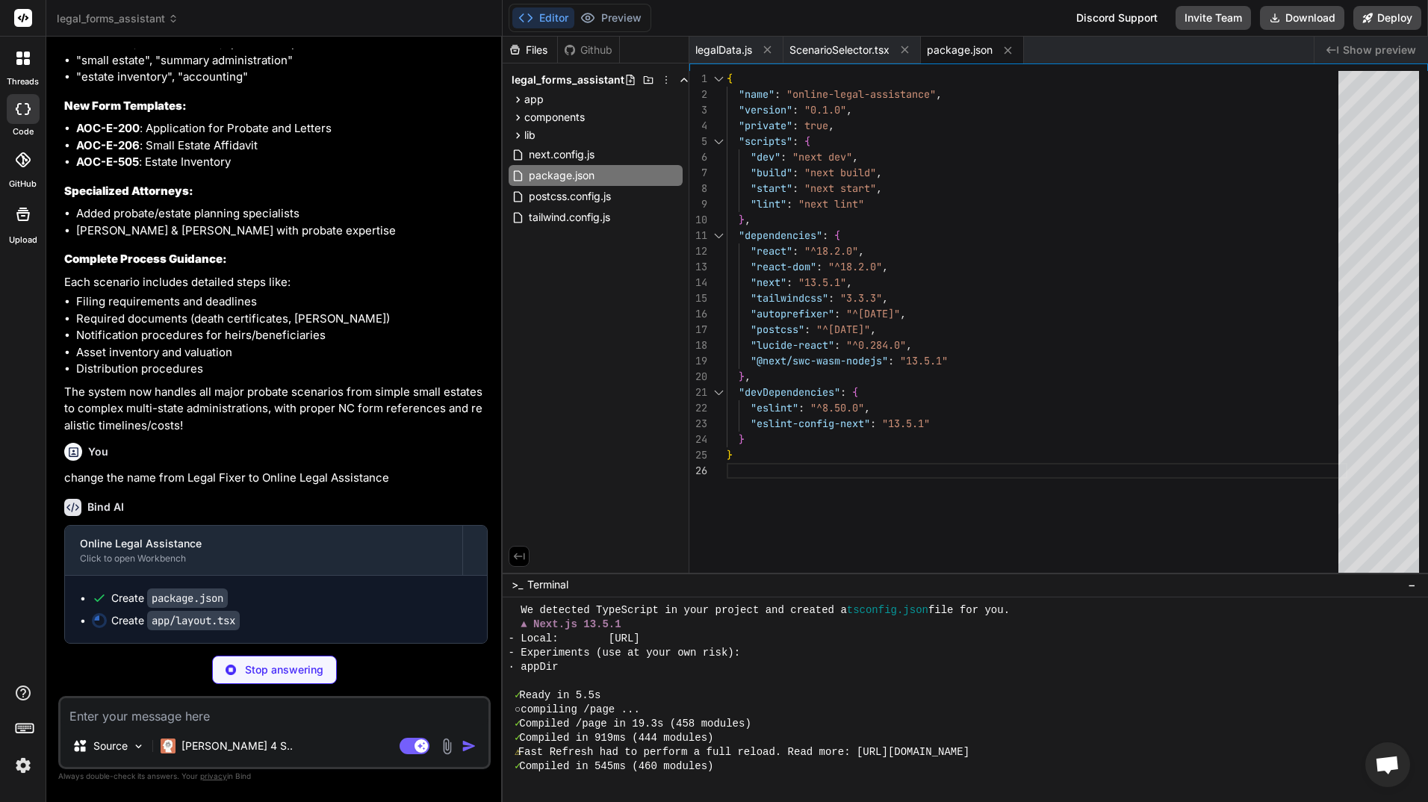
type textarea "x"
type textarea "</div> </div> </div> </nav> <main>{children}</main> </body> </html> ) }"
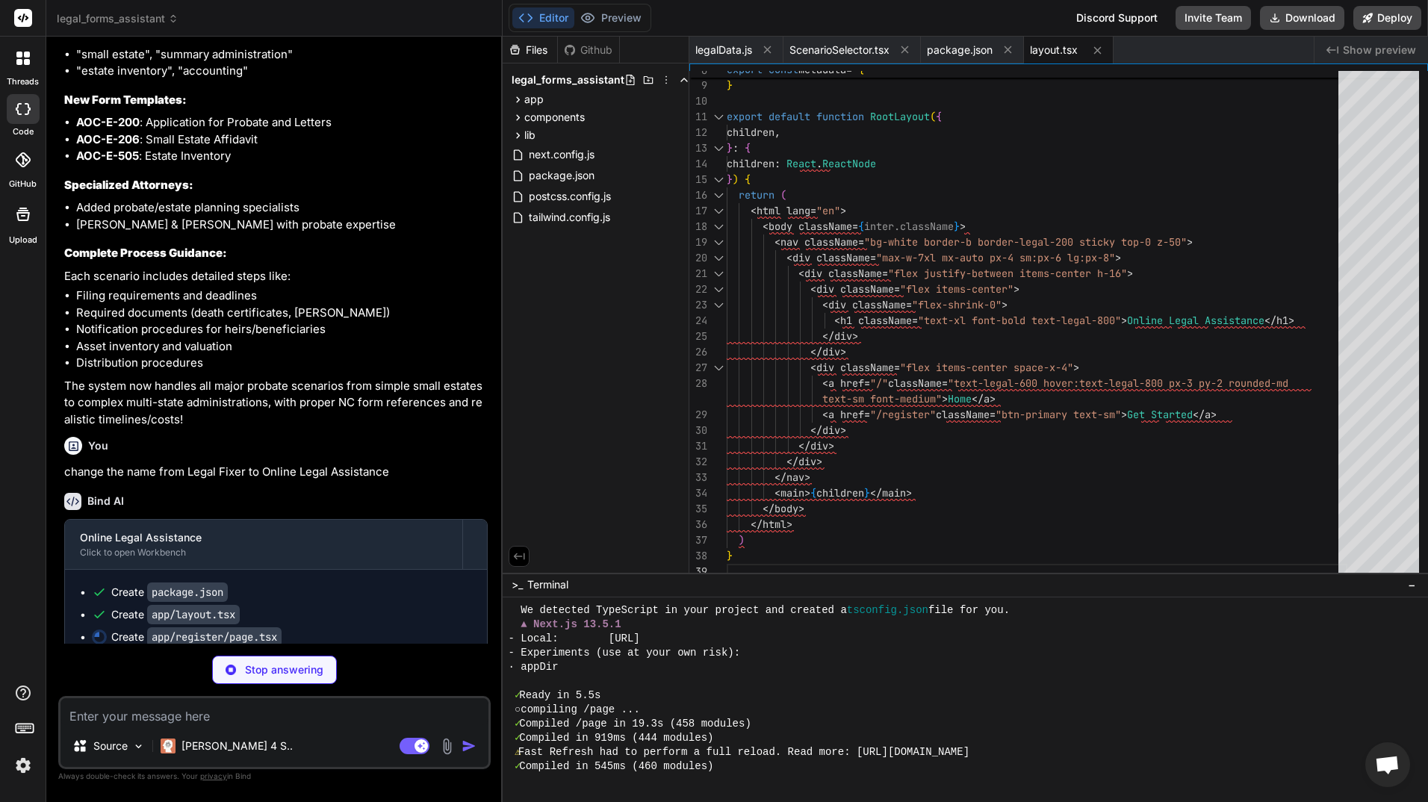
scroll to position [837, 0]
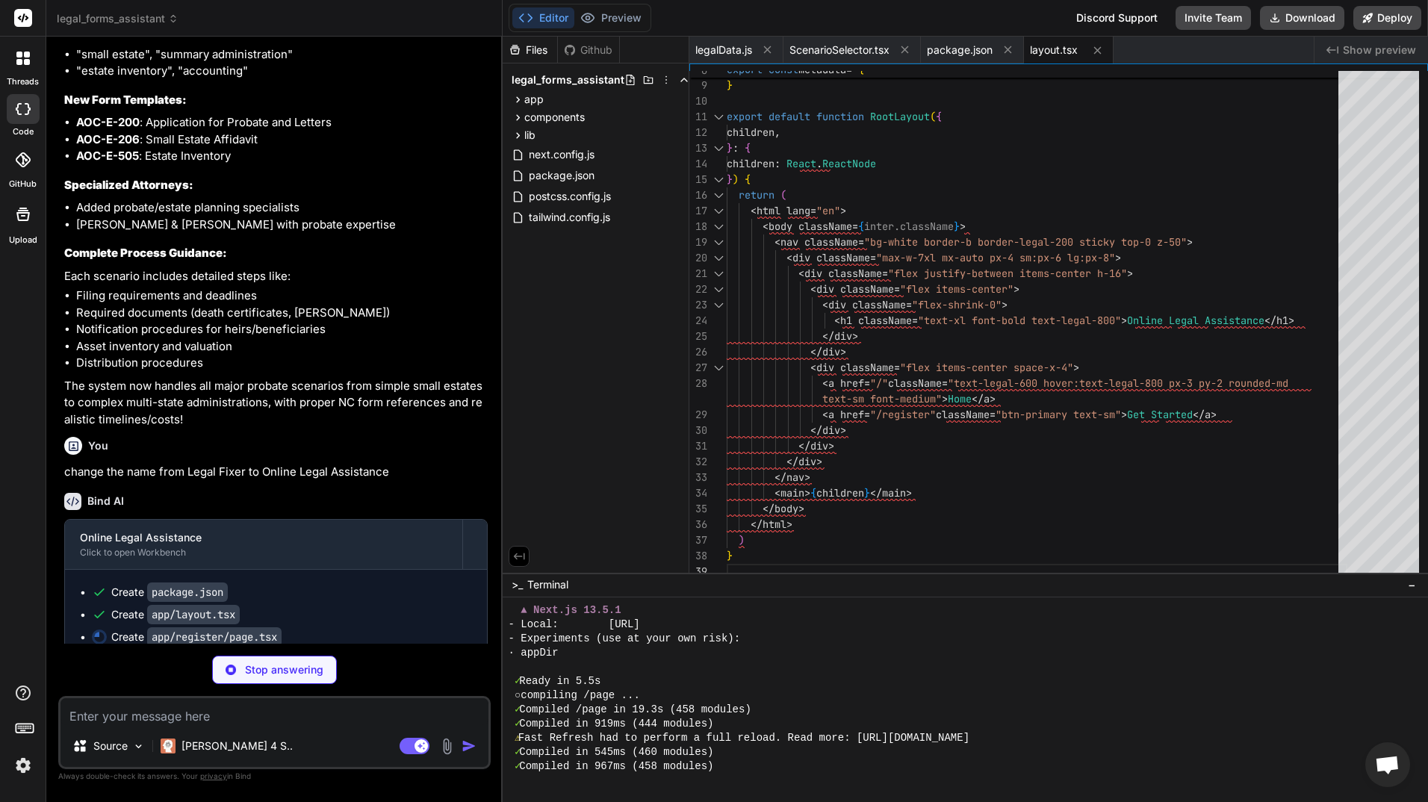
type textarea "x"
type textarea "</form> </div> </div> ) }"
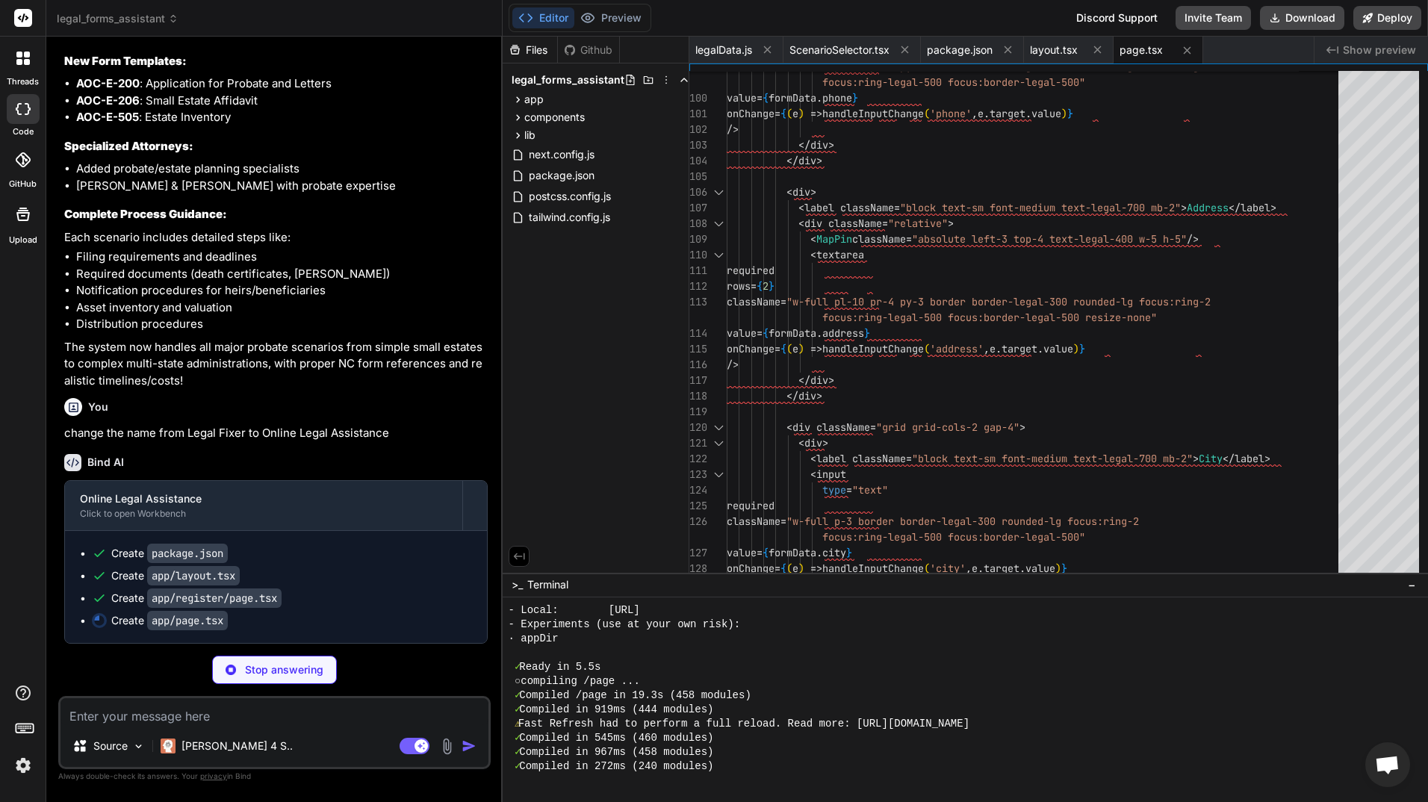
scroll to position [5115, 0]
type textarea "x"
type textarea "</div> </div> ) : ( <ScenarioSelector onScenarioSelect={handleScenarioSelect} /…"
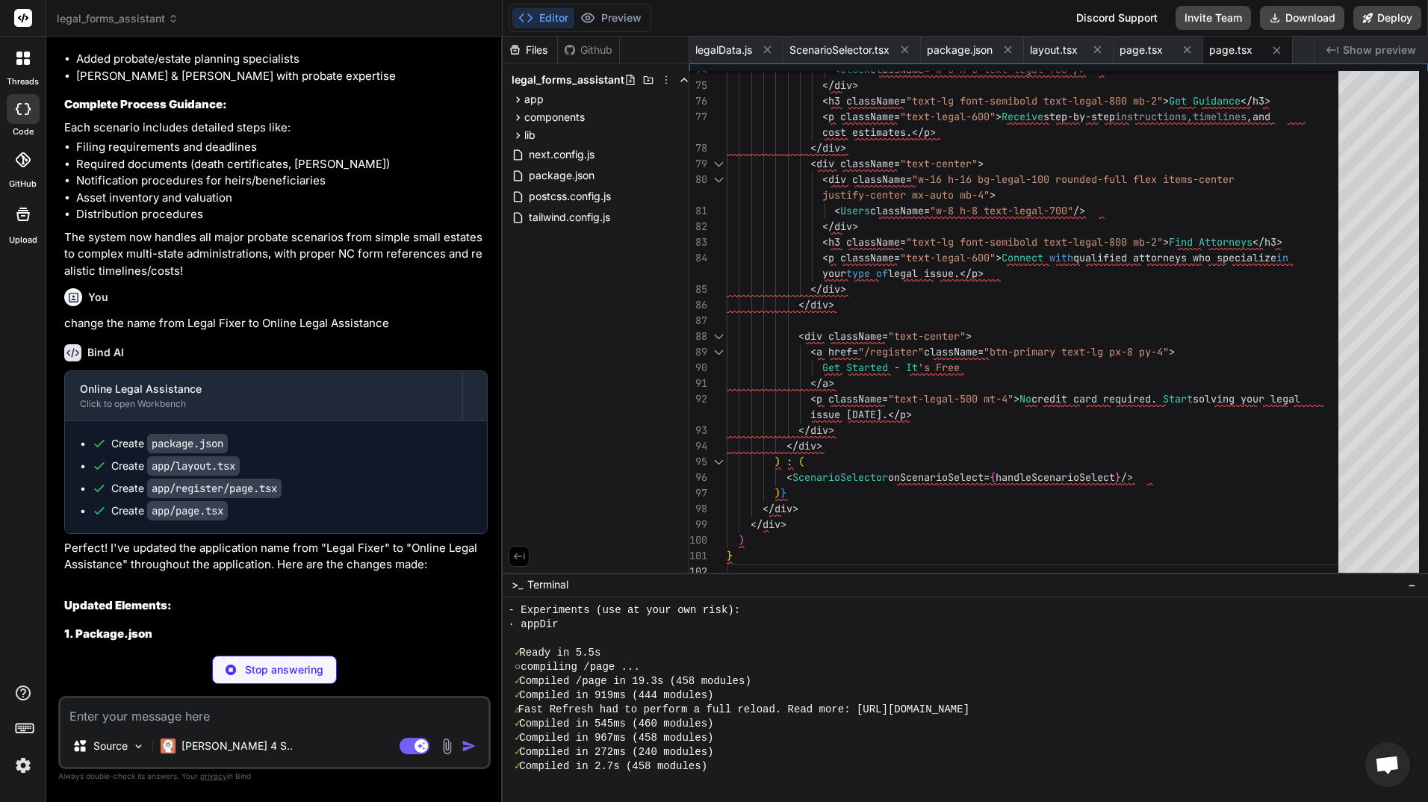
scroll to position [866, 0]
type textarea "x"
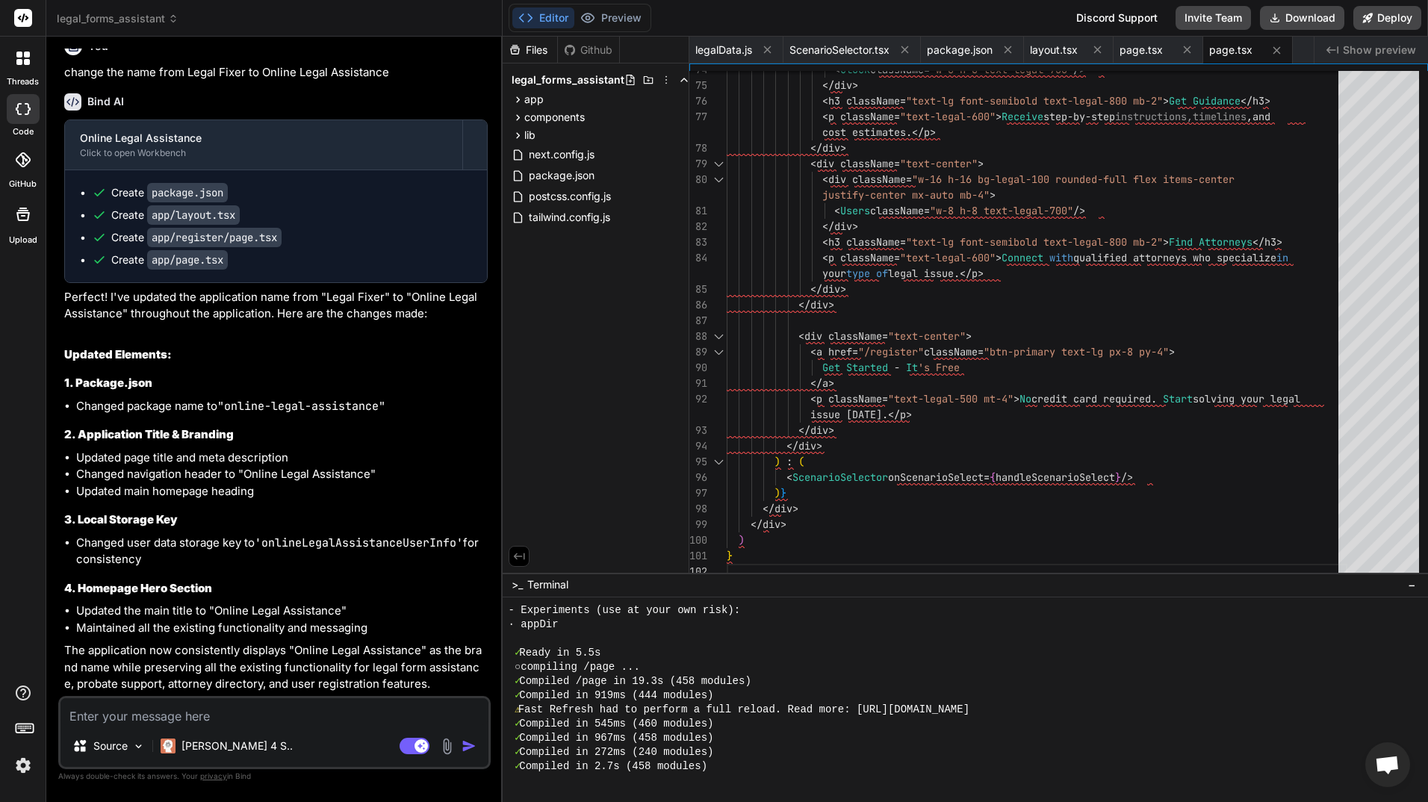
scroll to position [5476, 0]
click at [273, 716] on textarea at bounding box center [275, 711] width 428 height 27
type textarea "/"
type textarea "x"
type textarea "//"
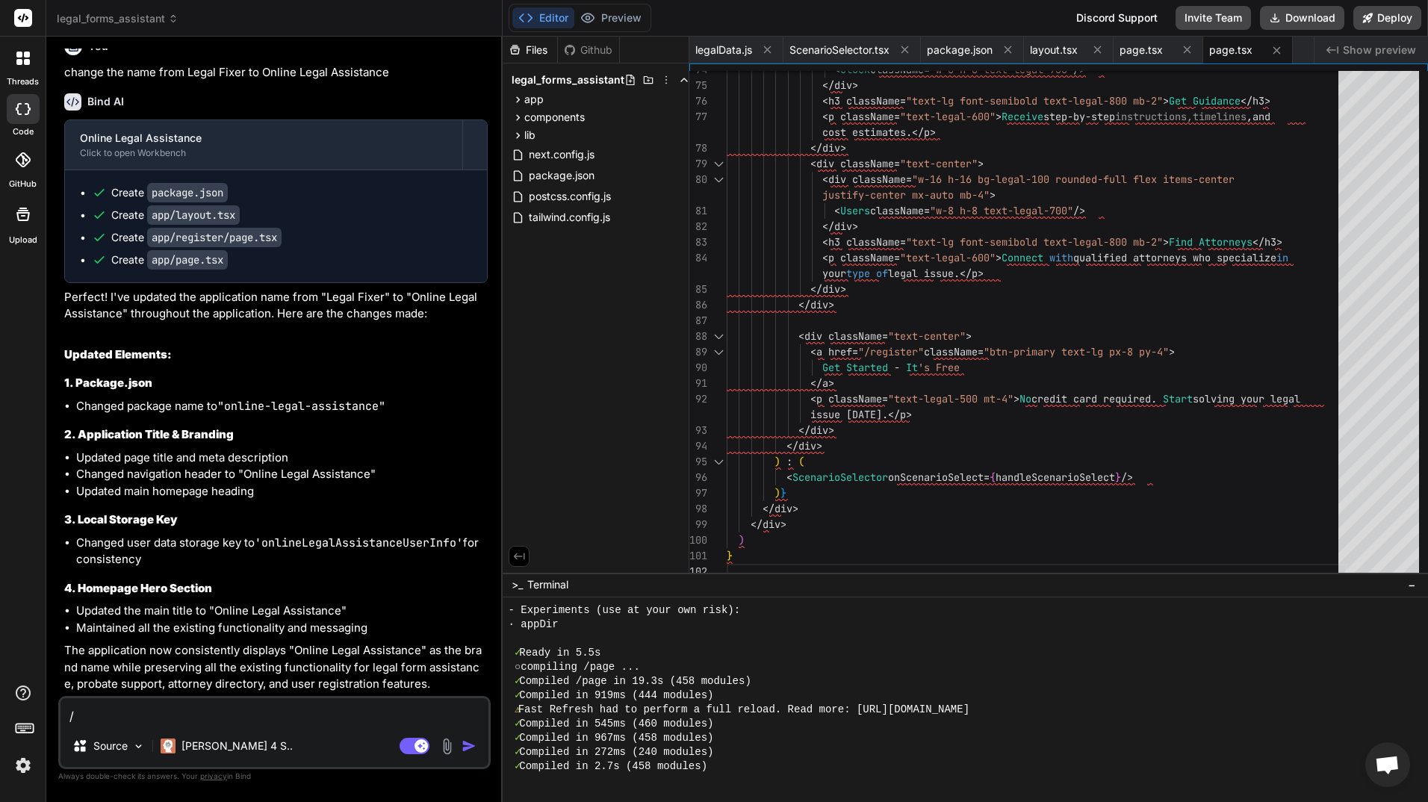
type textarea "x"
type textarea "///"
type textarea "x"
type textarea "////"
type textarea "x"
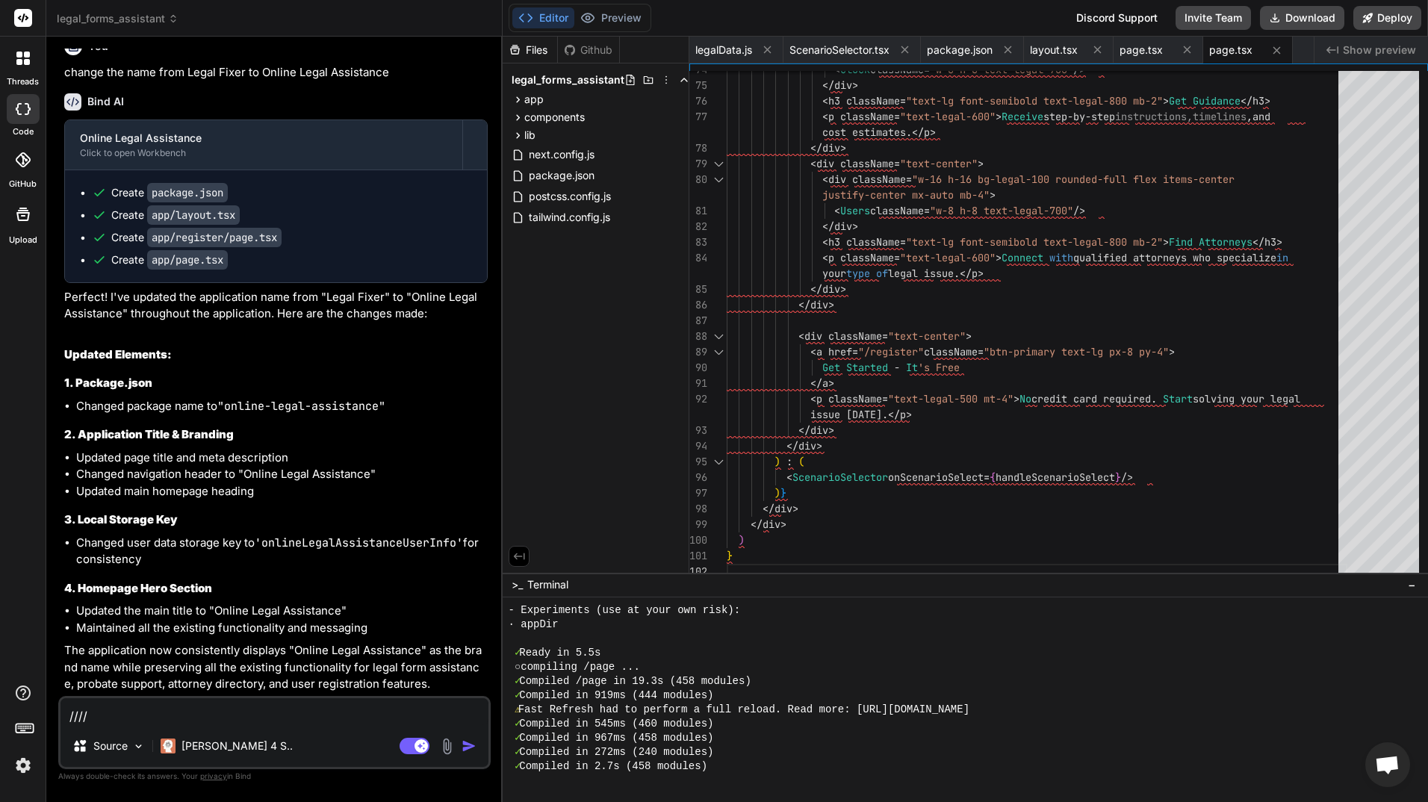
type textarea "////="
type textarea "x"
type textarea "////"
type textarea "x"
type textarea "///"
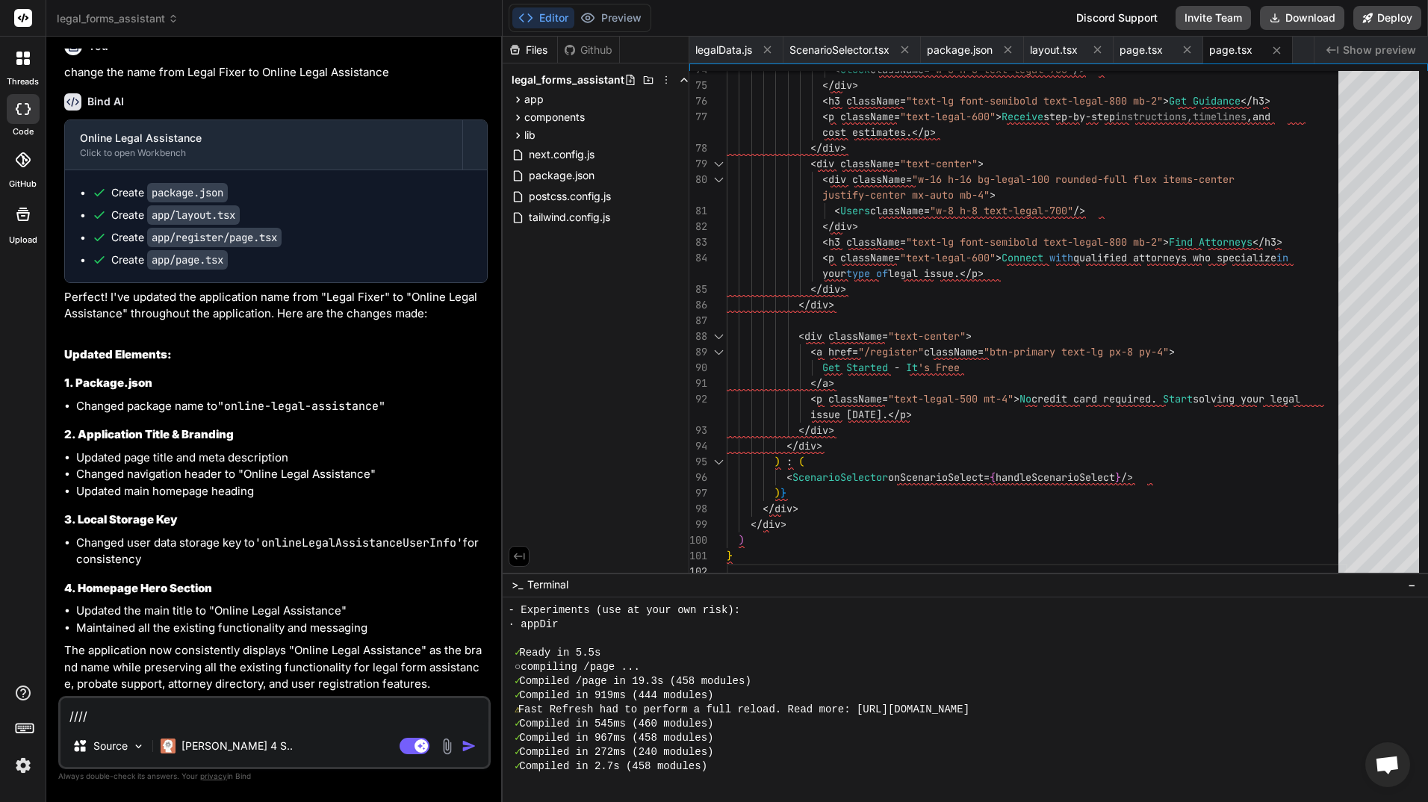
type textarea "x"
type textarea "//"
type textarea "x"
type textarea "/"
type textarea "x"
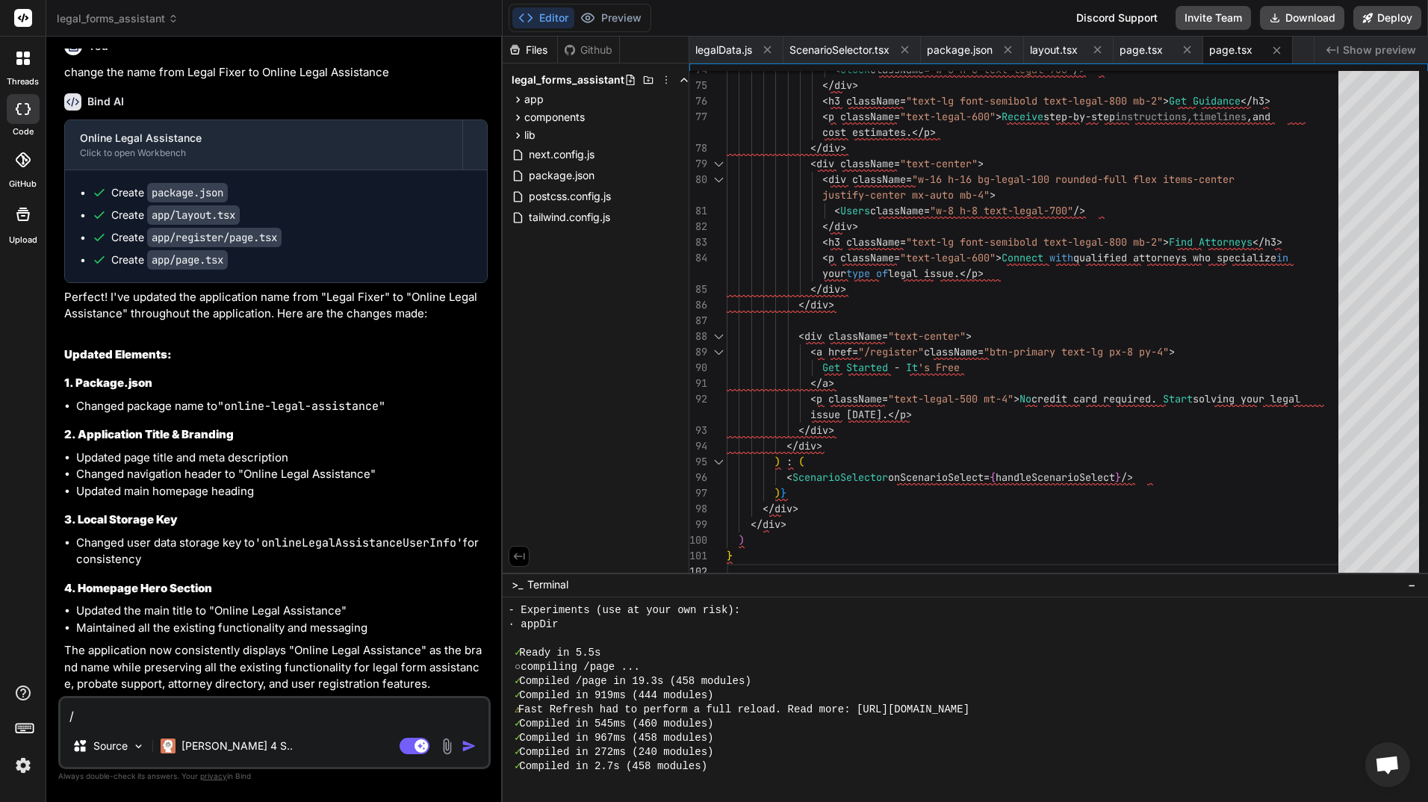
type textarea "x"
type textarea "A"
type textarea "x"
type textarea "Al"
type textarea "x"
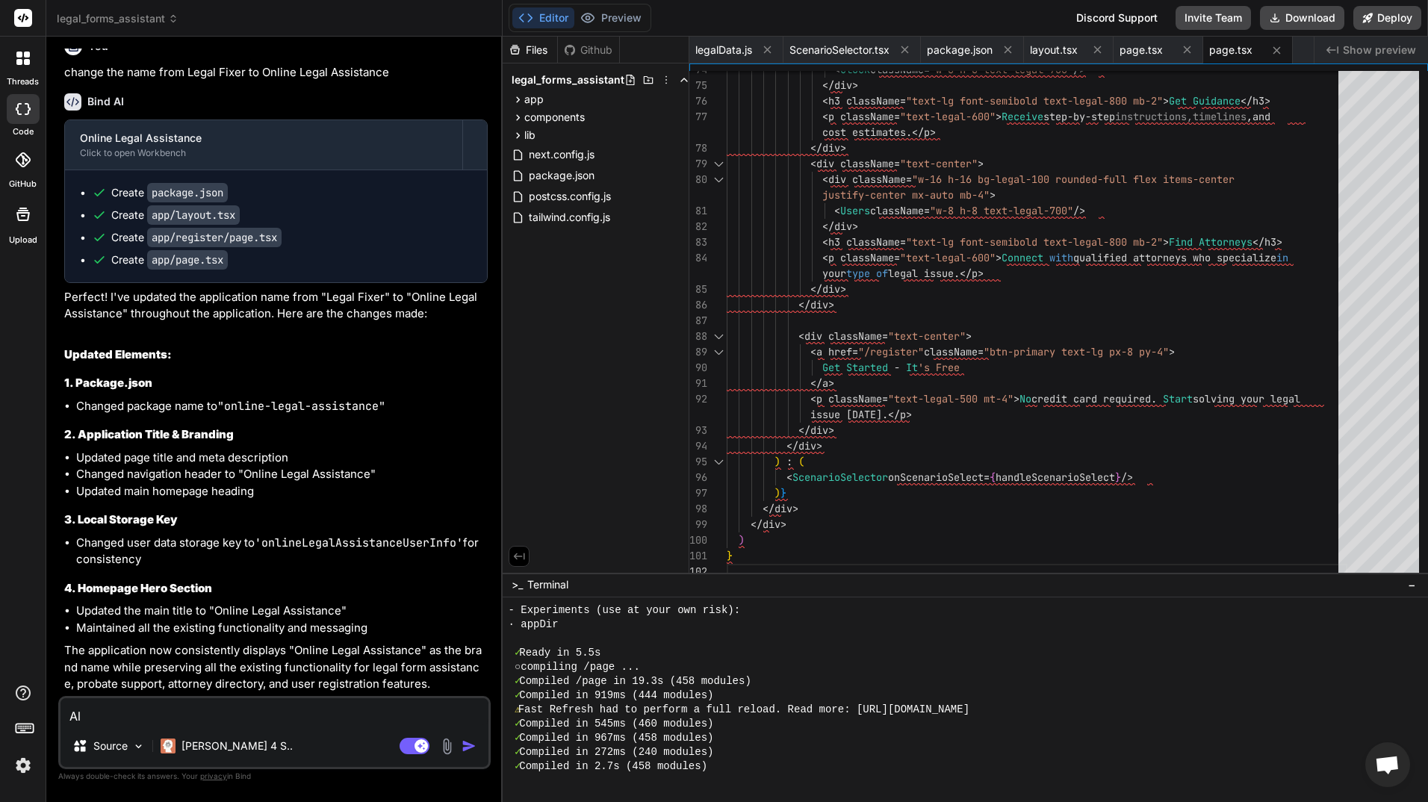
type textarea "Als"
type textarea "x"
type textarea "Also"
type textarea "x"
type textarea "Also,"
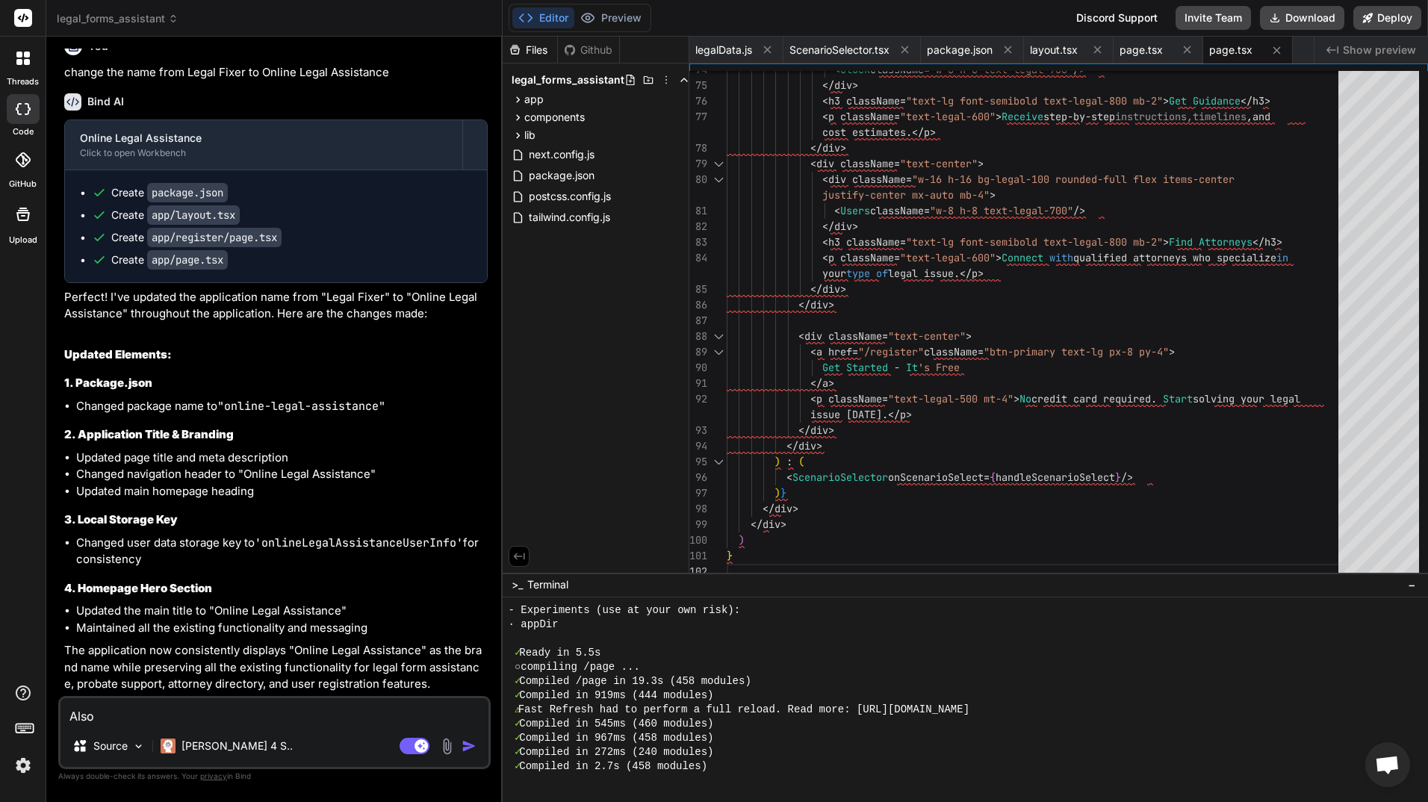
type textarea "x"
type textarea "Also,"
type textarea "x"
type textarea "Also, t"
type textarea "x"
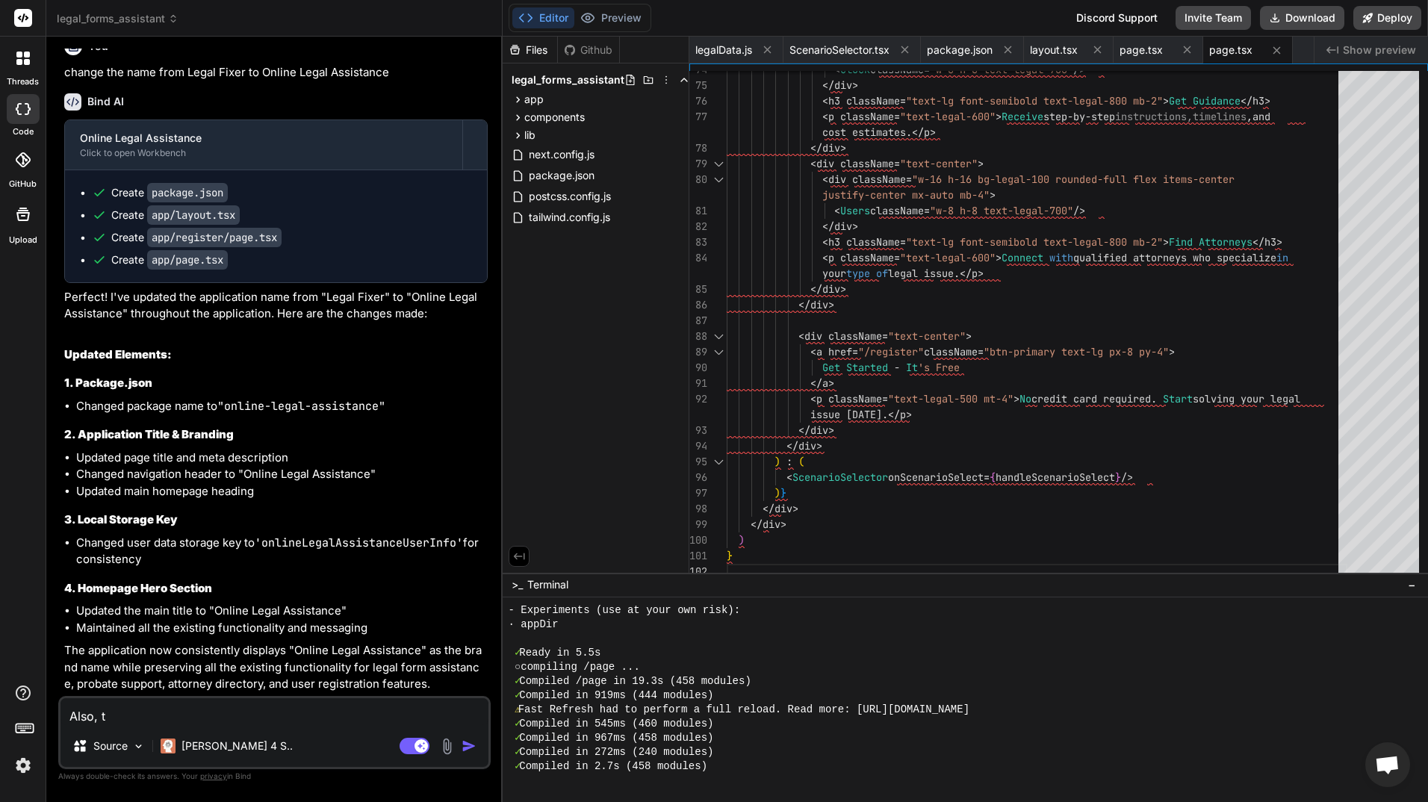
type textarea "Also, th"
type textarea "x"
type textarea "Also, thi"
type textarea "x"
type textarea "Also, this"
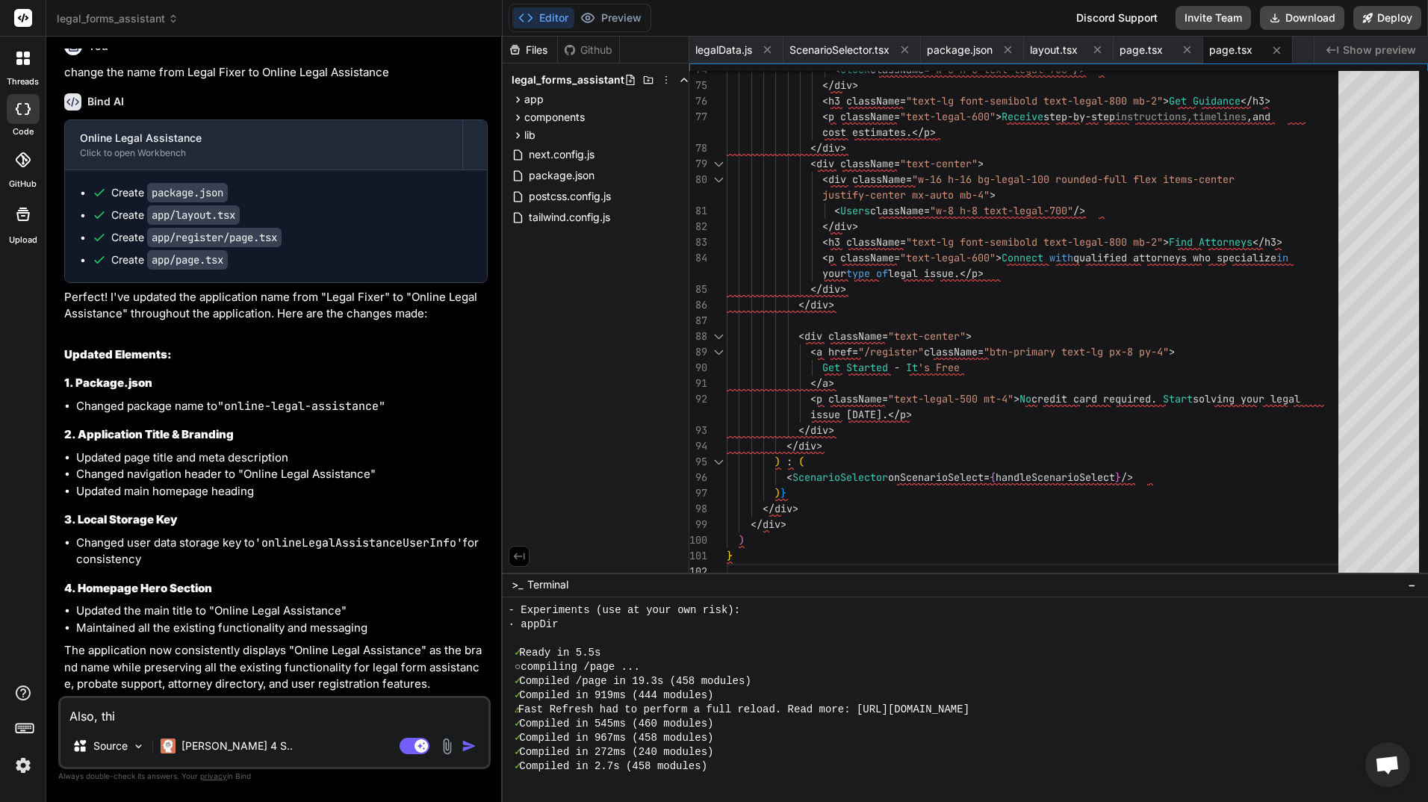
type textarea "x"
type textarea "Also, this"
type textarea "x"
type textarea "Also, this i"
type textarea "x"
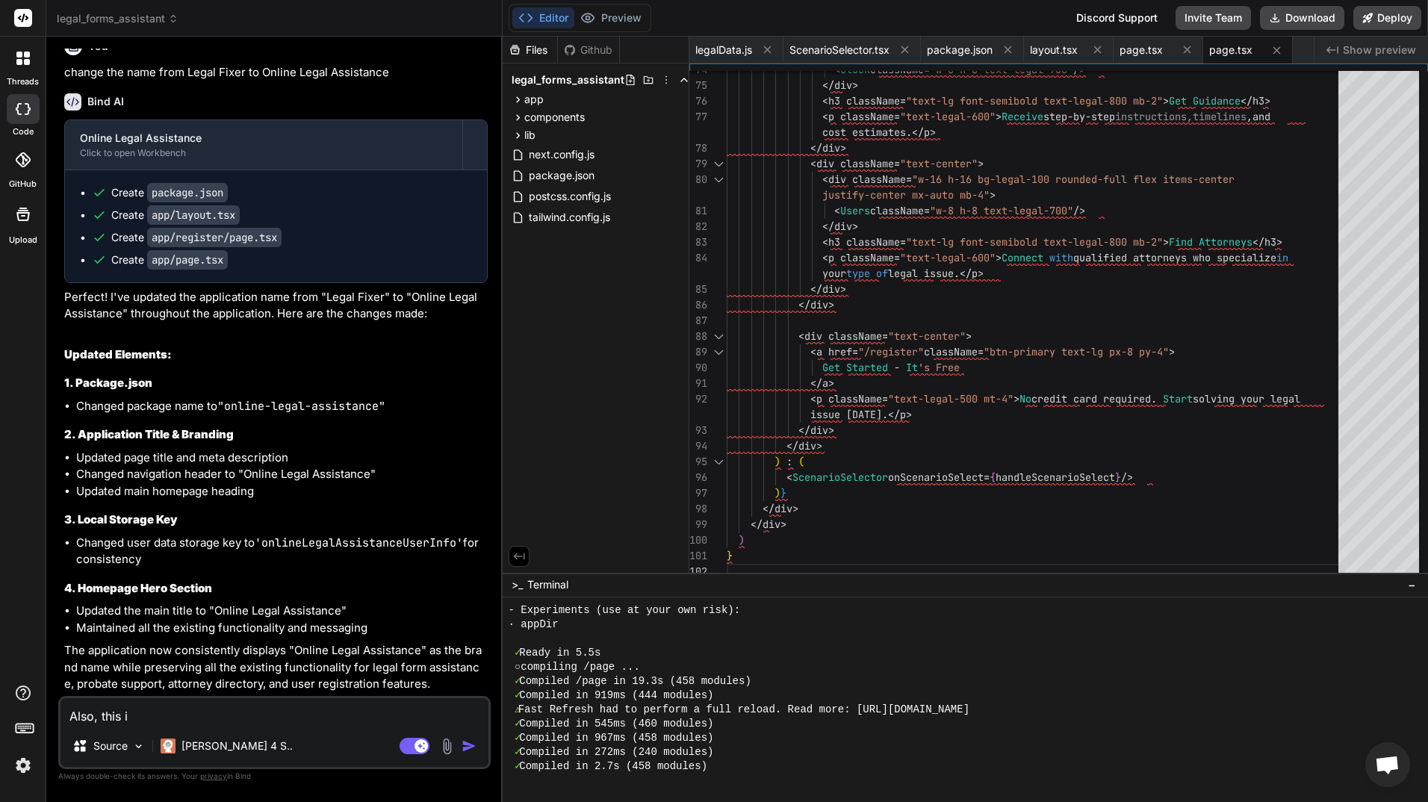
type textarea "Also, this is"
type textarea "x"
type textarea "Also, this is"
type textarea "x"
type textarea "Also, this is o"
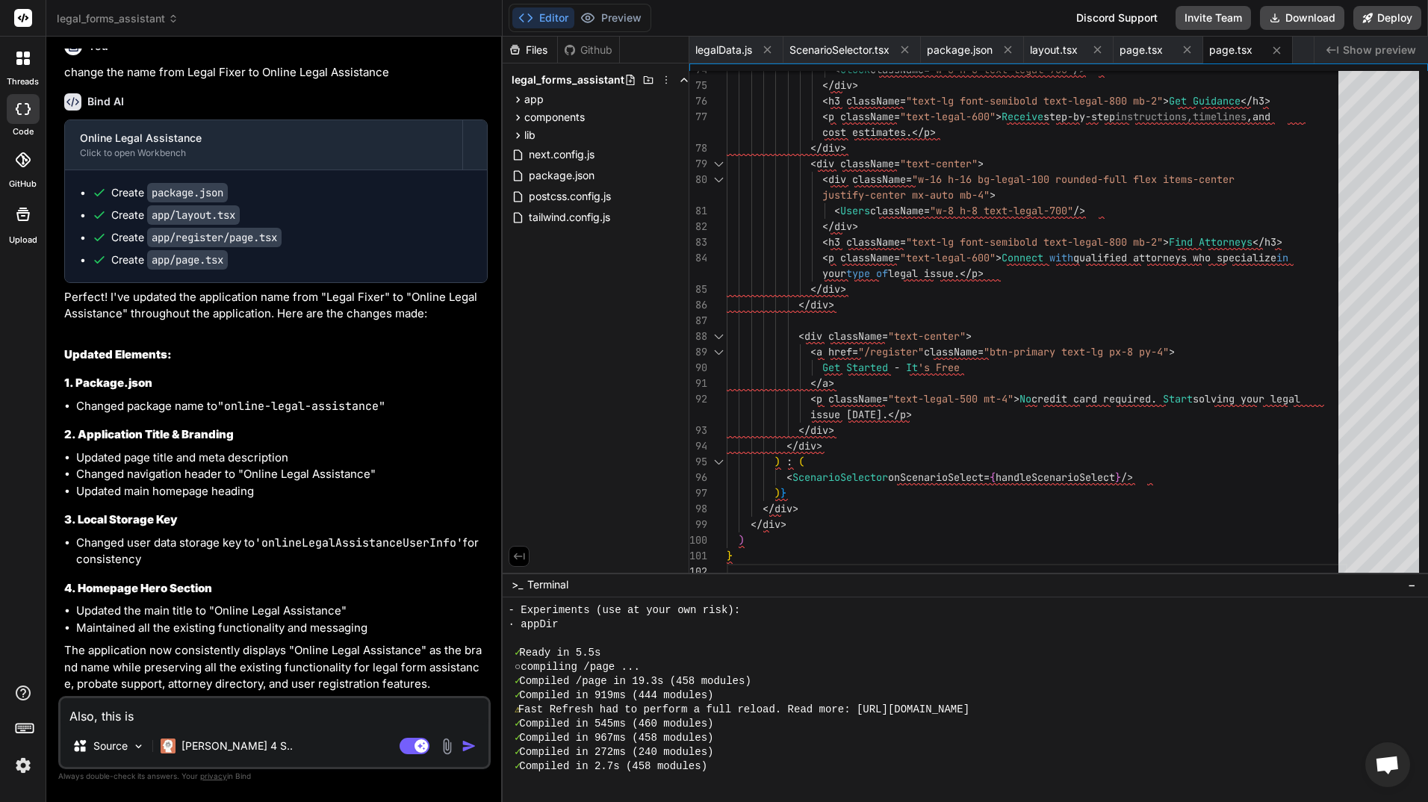
type textarea "x"
type textarea "Also, this is on"
type textarea "x"
type textarea "Also, this is onl"
type textarea "x"
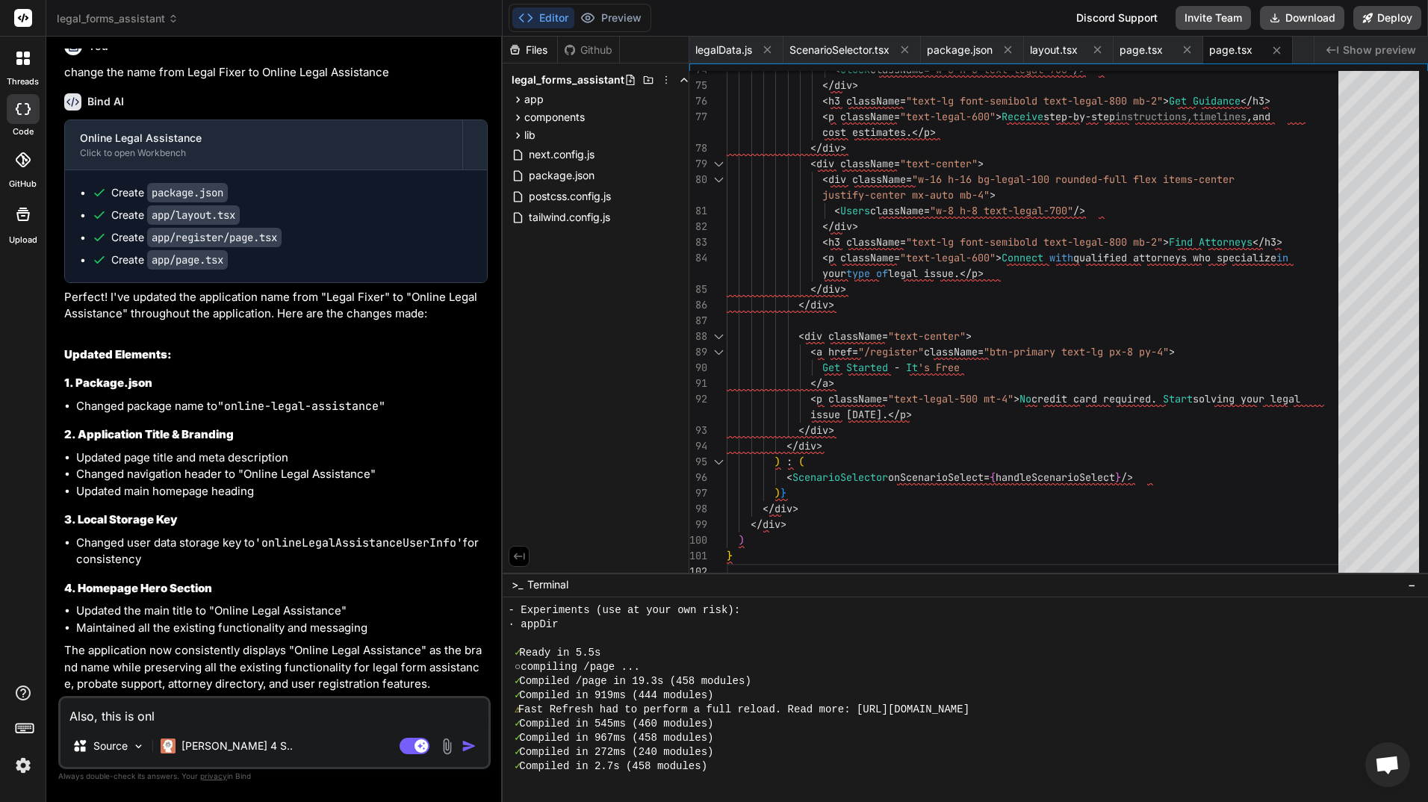
type textarea "Also, this is only"
type textarea "x"
type textarea "Also, this is only"
type textarea "x"
type textarea "Also, this is only g"
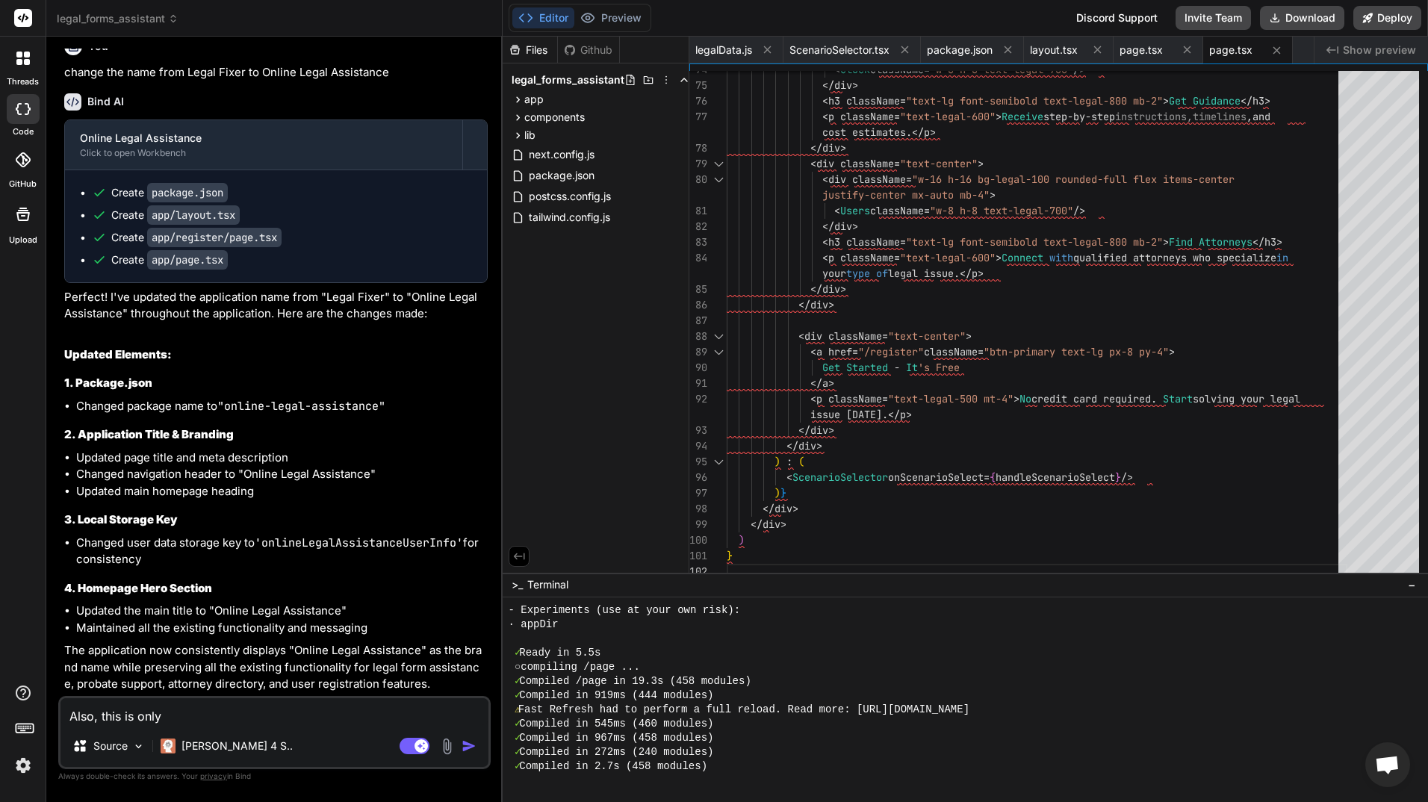
type textarea "x"
type textarea "Also, this is only go"
type textarea "x"
type textarea "Also, this is only goi"
type textarea "x"
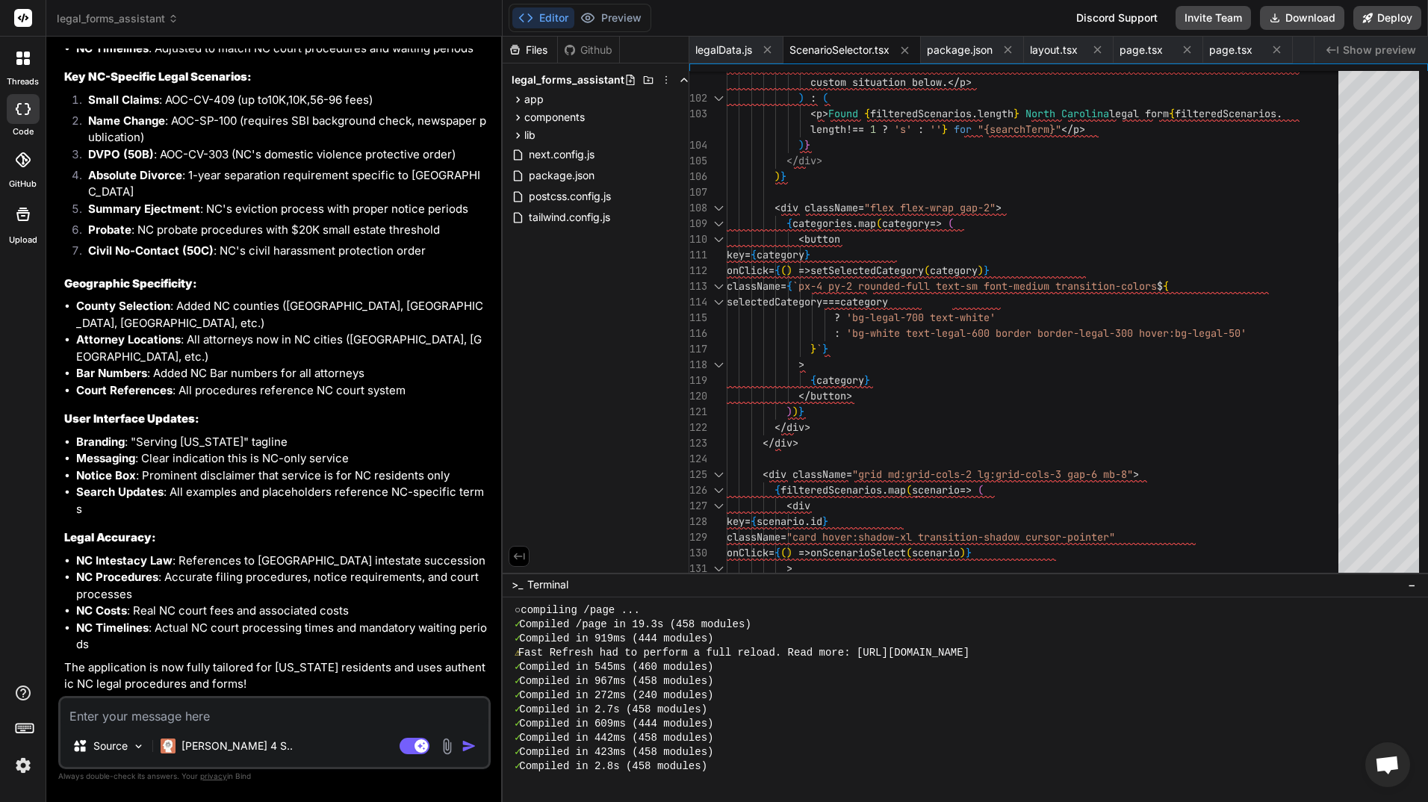
scroll to position [6519, 0]
click at [598, 7] on button "Preview" at bounding box center [610, 17] width 73 height 21
